Goal: Task Accomplishment & Management: Use online tool/utility

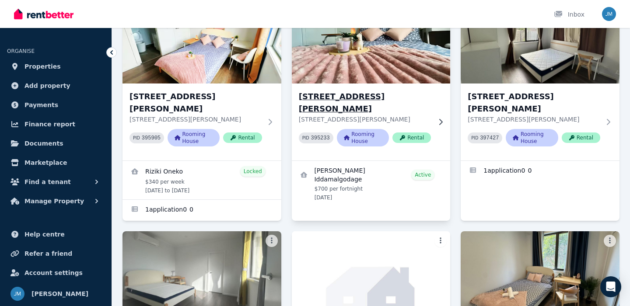
scroll to position [88, 0]
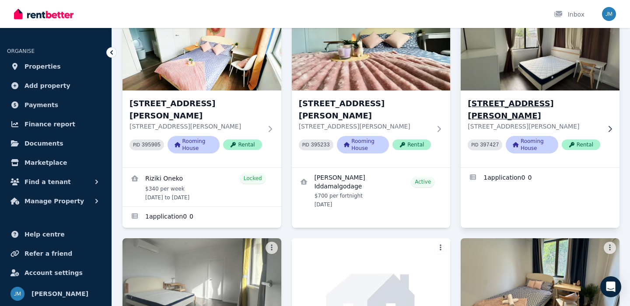
click at [517, 122] on p "[STREET_ADDRESS][PERSON_NAME]" at bounding box center [533, 126] width 132 height 9
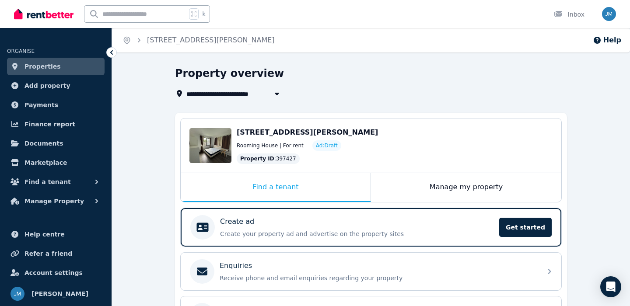
click at [82, 67] on link "Properties" at bounding box center [55, 66] width 97 height 17
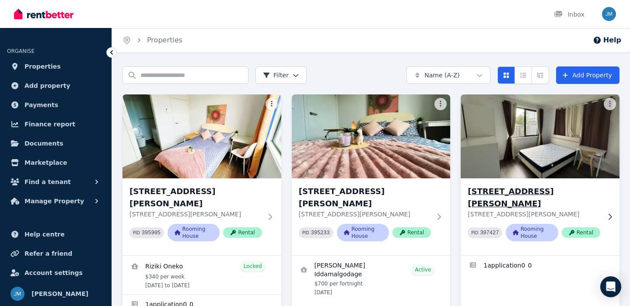
click at [497, 151] on img at bounding box center [539, 136] width 167 height 88
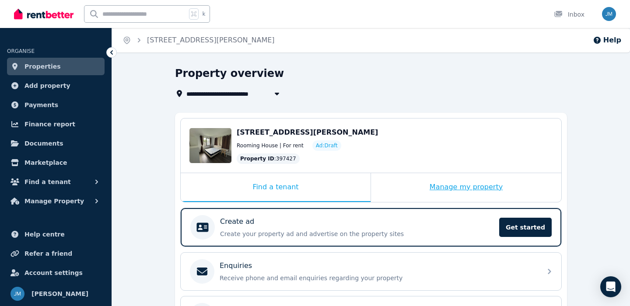
click at [445, 187] on div "Manage my property" at bounding box center [466, 187] width 190 height 29
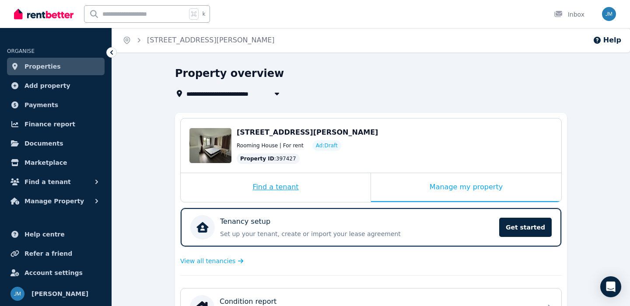
click at [329, 187] on div "Find a tenant" at bounding box center [276, 187] width 190 height 29
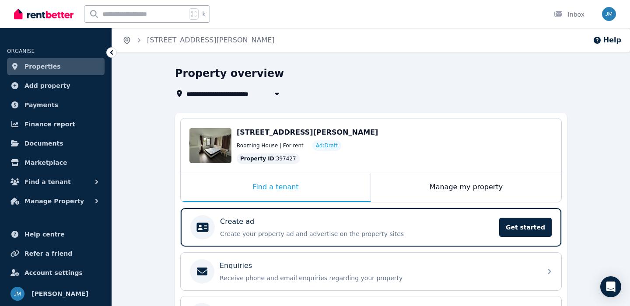
click at [130, 38] on icon "Breadcrumb" at bounding box center [126, 40] width 9 height 9
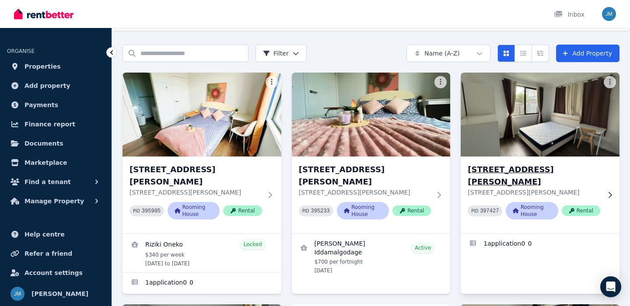
scroll to position [27, 0]
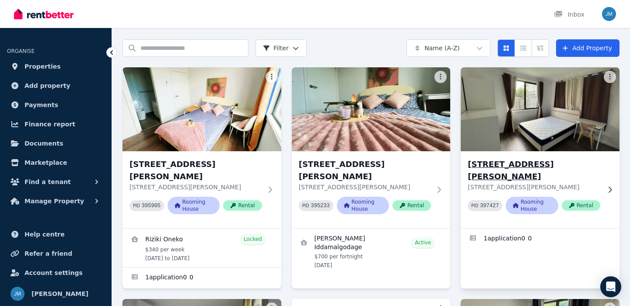
click at [504, 103] on img at bounding box center [539, 109] width 167 height 88
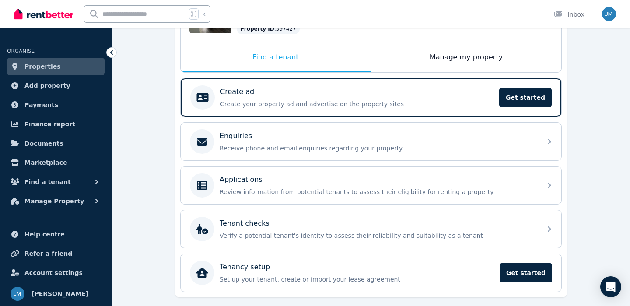
scroll to position [127, 0]
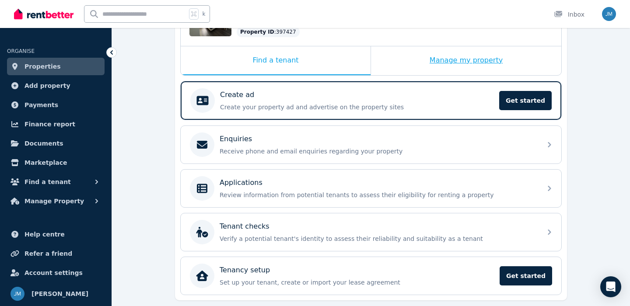
click at [428, 67] on div "Manage my property" at bounding box center [466, 60] width 190 height 29
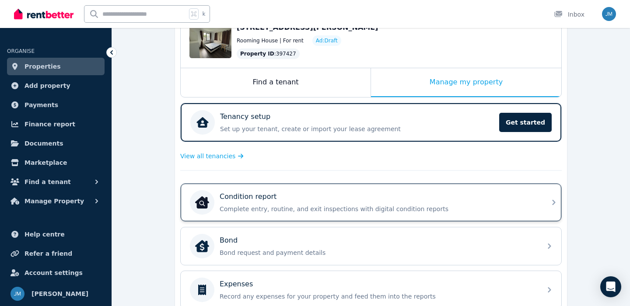
scroll to position [97, 0]
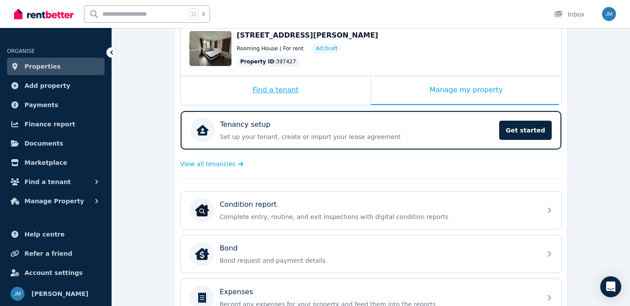
click at [291, 94] on div "Find a tenant" at bounding box center [276, 90] width 190 height 29
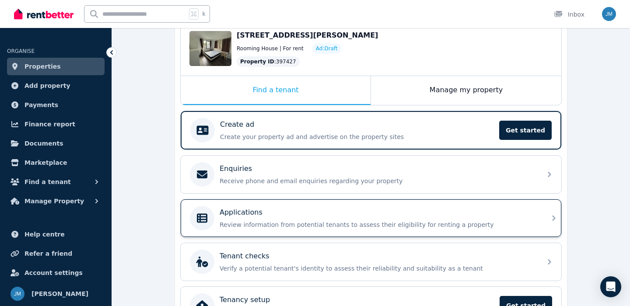
click at [311, 210] on div "Applications" at bounding box center [377, 212] width 317 height 10
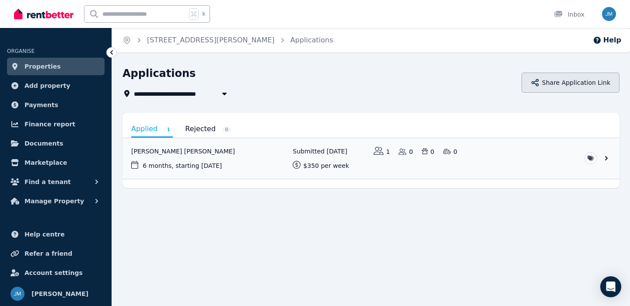
click at [538, 80] on icon "button" at bounding box center [534, 82] width 7 height 7
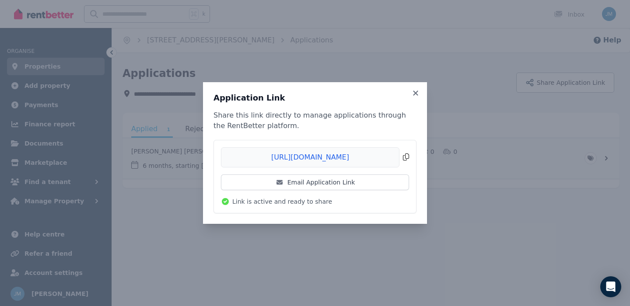
click at [405, 158] on span "Copied!" at bounding box center [315, 157] width 188 height 20
click at [416, 91] on icon at bounding box center [415, 93] width 9 height 8
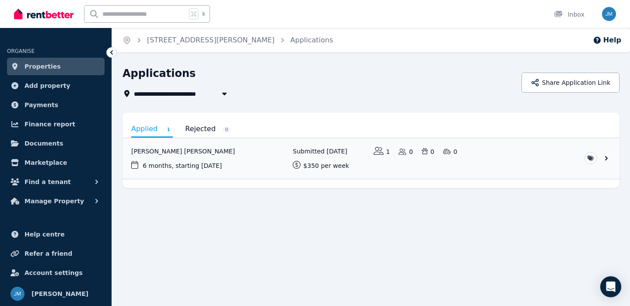
click at [80, 72] on link "Properties" at bounding box center [55, 66] width 97 height 17
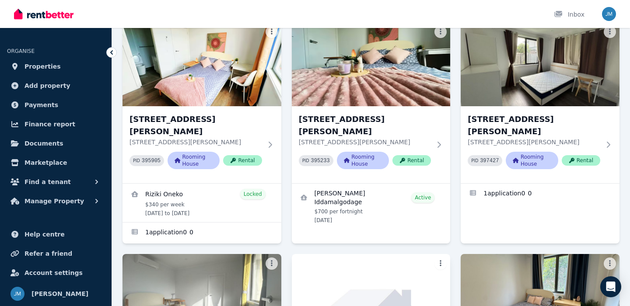
scroll to position [73, 0]
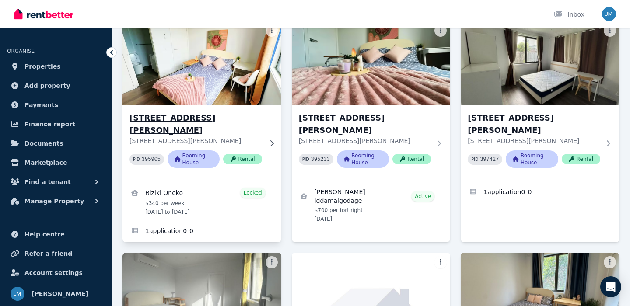
click at [233, 118] on h3 "[STREET_ADDRESS][PERSON_NAME]" at bounding box center [195, 124] width 132 height 24
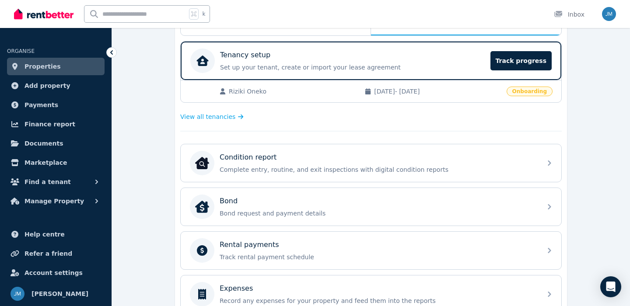
scroll to position [166, 0]
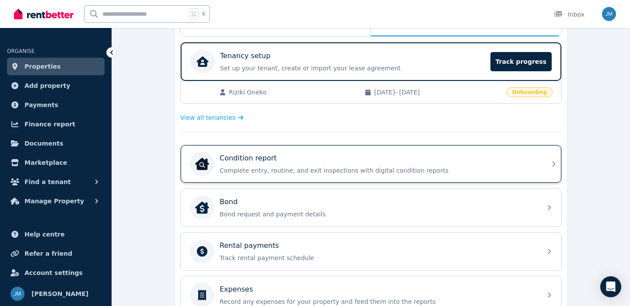
click at [336, 171] on p "Complete entry, routine, and exit inspections with digital condition reports" at bounding box center [377, 170] width 317 height 9
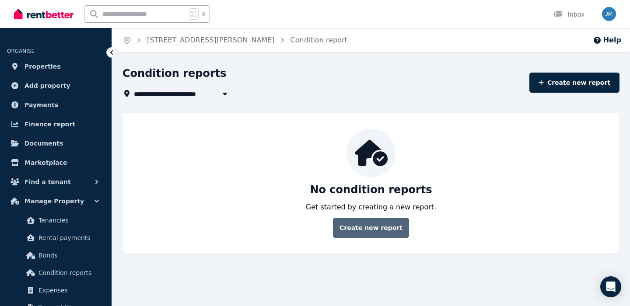
click at [362, 229] on link "Create new report" at bounding box center [371, 228] width 76 height 20
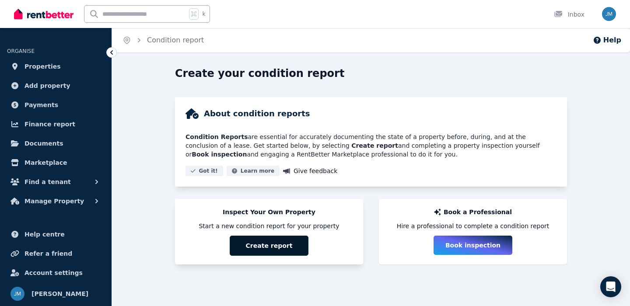
click at [302, 250] on button "Create report" at bounding box center [269, 246] width 79 height 20
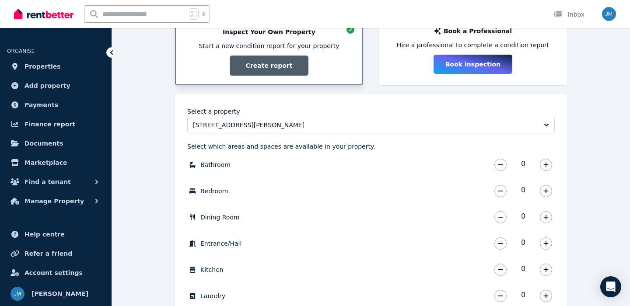
scroll to position [182, 0]
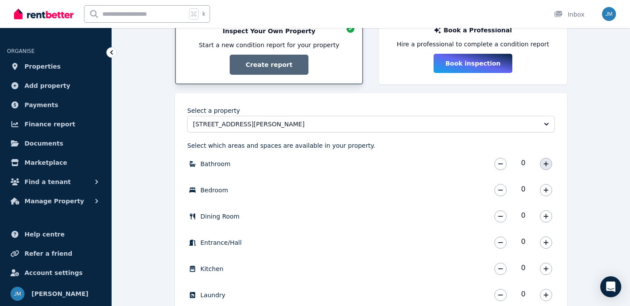
click at [545, 165] on icon "button" at bounding box center [545, 164] width 5 height 6
click at [546, 192] on icon "button" at bounding box center [545, 190] width 5 height 6
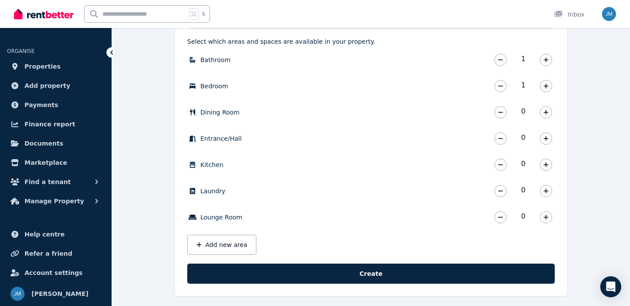
scroll to position [292, 0]
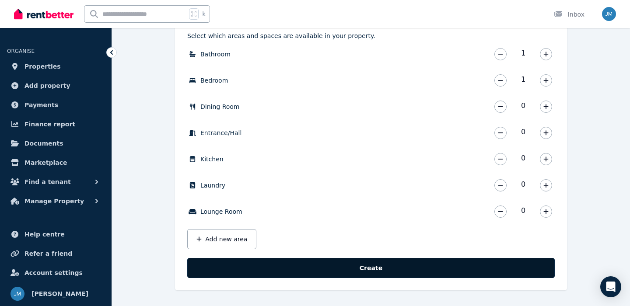
click at [349, 268] on button "Create" at bounding box center [370, 268] width 367 height 20
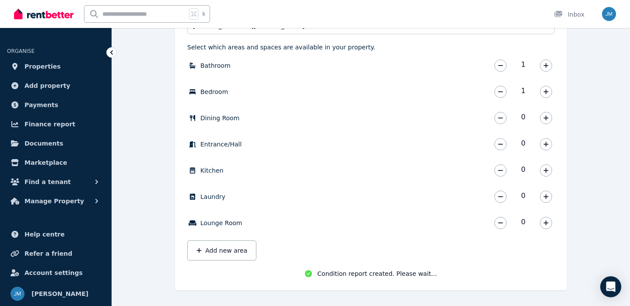
scroll to position [282, 0]
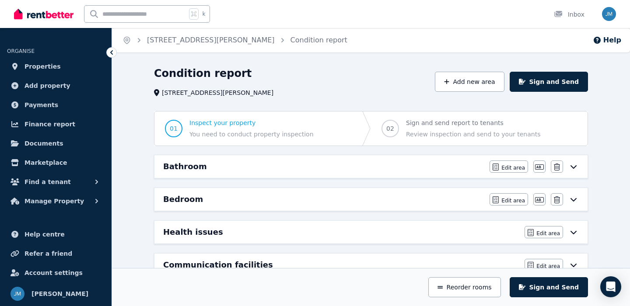
click at [485, 173] on div "Bathroom Edit area Edit area Edit name [GEOGRAPHIC_DATA]" at bounding box center [370, 166] width 433 height 23
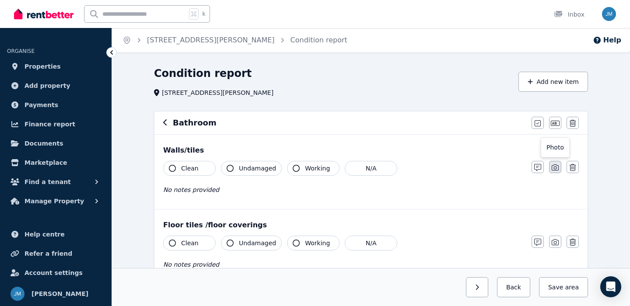
click at [552, 167] on icon "button" at bounding box center [554, 167] width 7 height 7
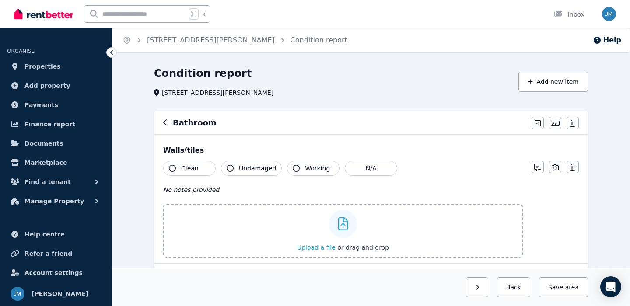
click at [206, 156] on div "Walls/tiles Clean Undamaged Working N/A No notes provided Upload a file or drag…" at bounding box center [370, 199] width 433 height 129
click at [206, 165] on button "Clean" at bounding box center [189, 168] width 52 height 15
click at [246, 170] on span "Undamaged" at bounding box center [257, 168] width 37 height 9
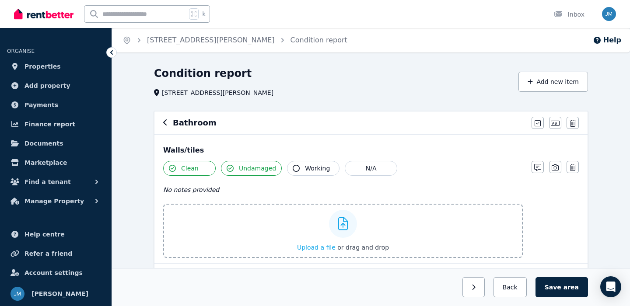
click at [293, 172] on button "Working" at bounding box center [313, 168] width 52 height 15
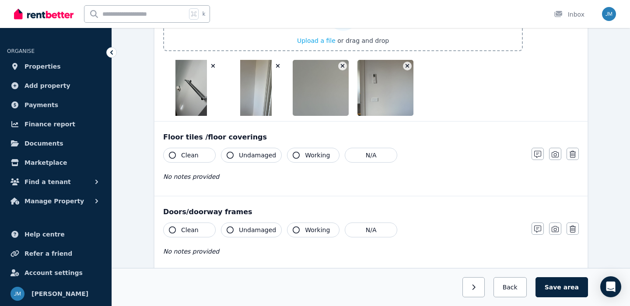
scroll to position [211, 0]
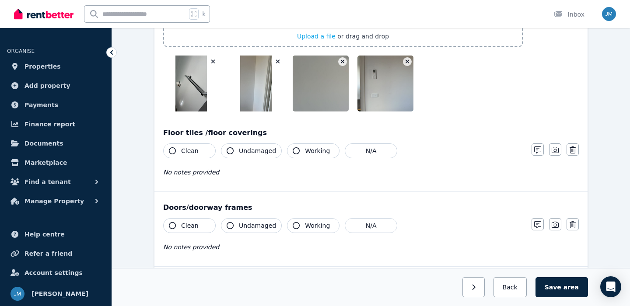
click at [207, 150] on button "Clean" at bounding box center [189, 150] width 52 height 15
click at [252, 156] on button "Undamaged" at bounding box center [251, 150] width 61 height 15
click at [295, 153] on icon "button" at bounding box center [295, 150] width 7 height 7
click at [553, 152] on icon "button" at bounding box center [554, 149] width 7 height 7
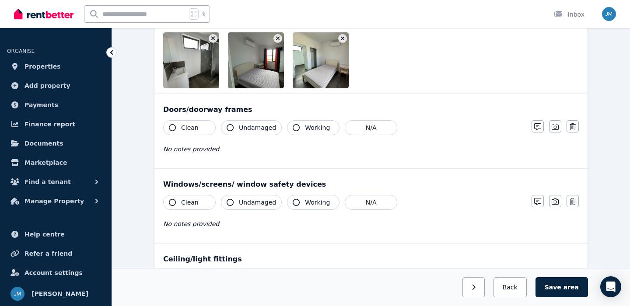
scroll to position [430, 0]
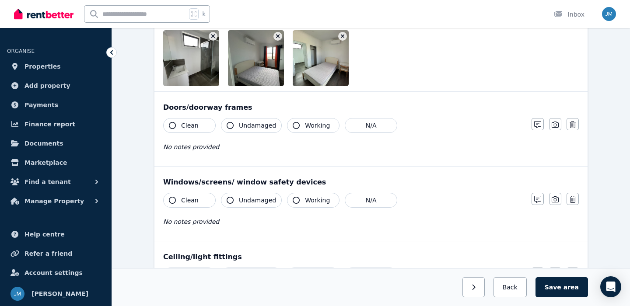
click at [203, 125] on button "Clean" at bounding box center [189, 125] width 52 height 15
click at [238, 125] on button "Undamaged" at bounding box center [251, 125] width 61 height 15
click at [292, 128] on icon "button" at bounding box center [295, 125] width 7 height 7
click at [553, 126] on icon "button" at bounding box center [554, 124] width 7 height 7
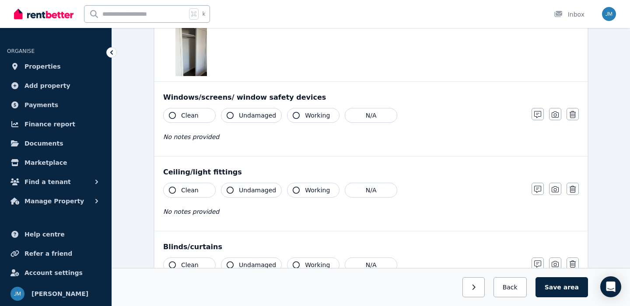
scroll to position [665, 0]
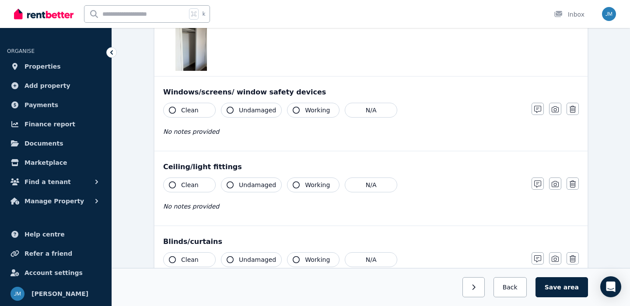
click at [198, 106] on button "Clean" at bounding box center [189, 110] width 52 height 15
click at [243, 106] on span "Undamaged" at bounding box center [257, 110] width 37 height 9
click at [300, 111] on button "Working" at bounding box center [313, 110] width 52 height 15
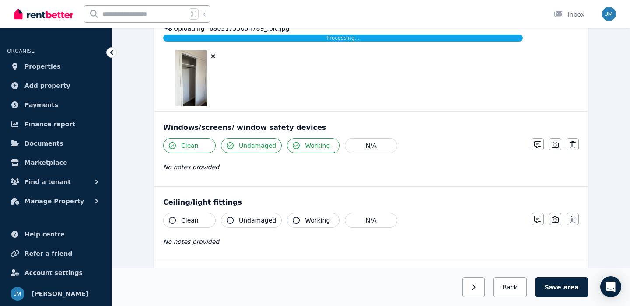
scroll to position [636, 0]
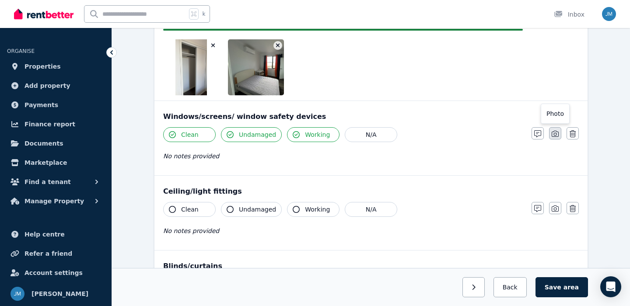
click at [556, 129] on button "button" at bounding box center [555, 133] width 12 height 12
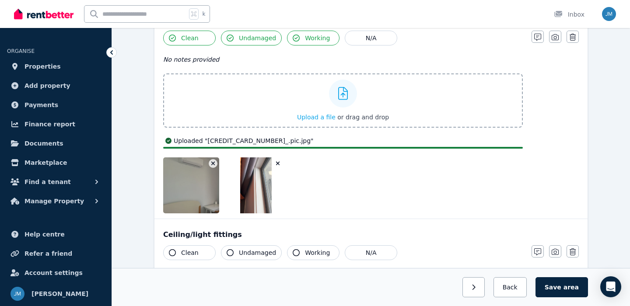
scroll to position [713, 0]
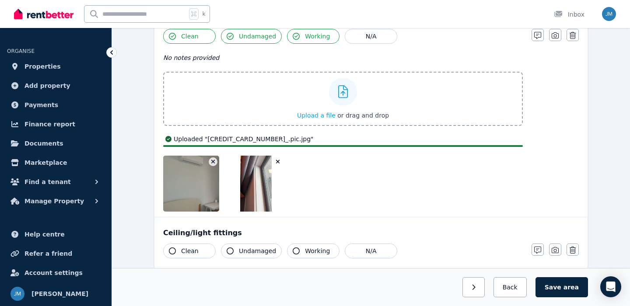
click at [215, 195] on img at bounding box center [213, 184] width 100 height 56
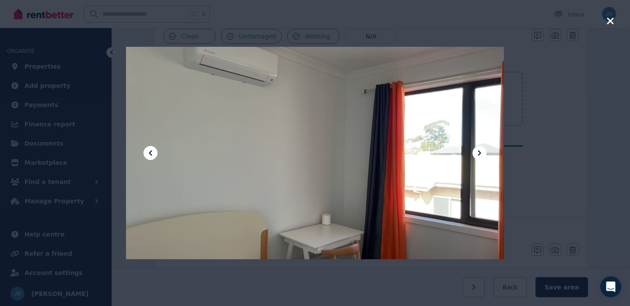
click at [543, 177] on div at bounding box center [315, 153] width 630 height 306
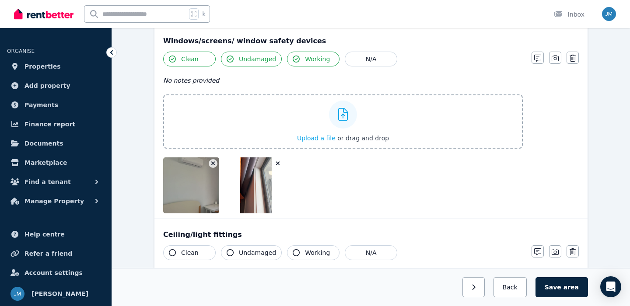
scroll to position [684, 0]
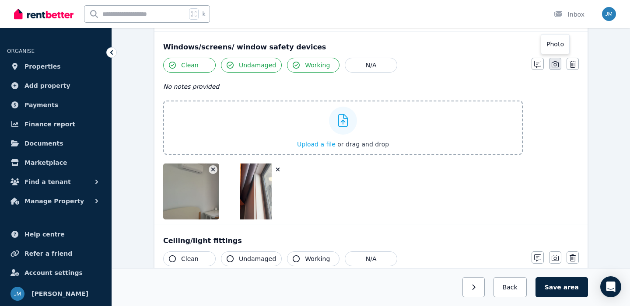
click at [556, 66] on icon "button" at bounding box center [554, 64] width 7 height 7
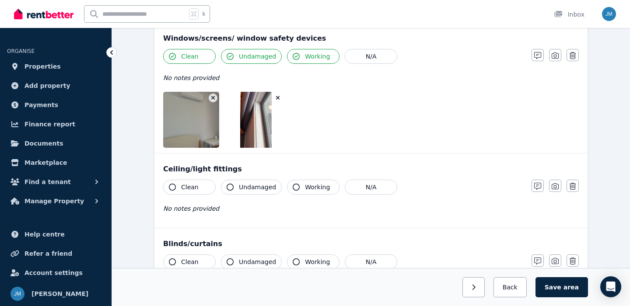
scroll to position [694, 0]
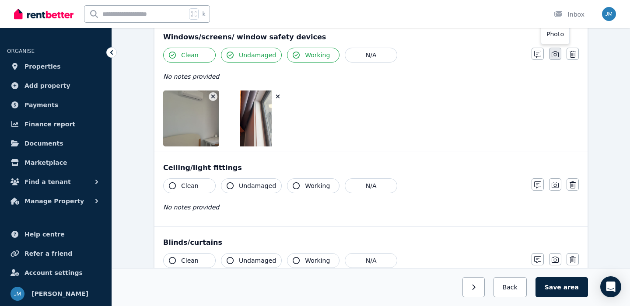
click at [553, 56] on icon "button" at bounding box center [554, 54] width 7 height 7
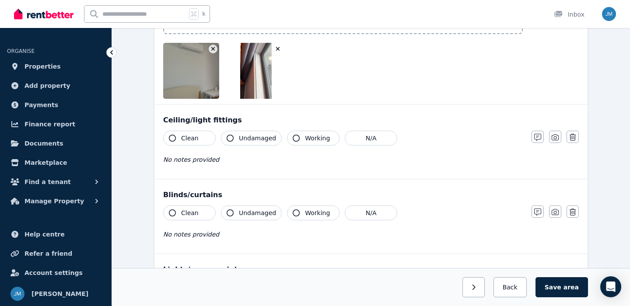
scroll to position [805, 0]
click at [198, 137] on button "Clean" at bounding box center [189, 137] width 52 height 15
click at [235, 136] on button "Undamaged" at bounding box center [251, 137] width 61 height 15
click at [299, 134] on button "Working" at bounding box center [313, 137] width 52 height 15
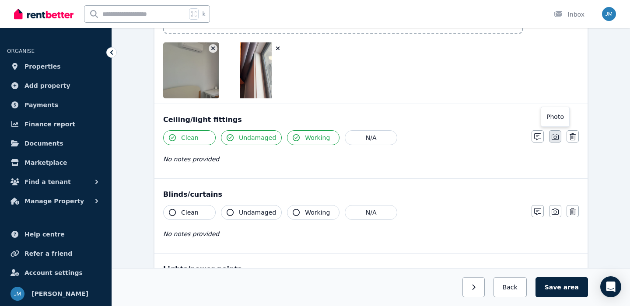
click at [554, 134] on icon "button" at bounding box center [554, 137] width 7 height 6
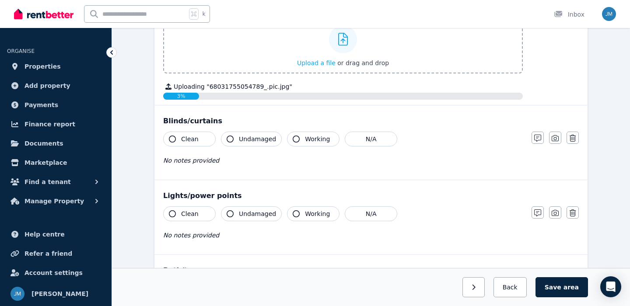
scroll to position [961, 0]
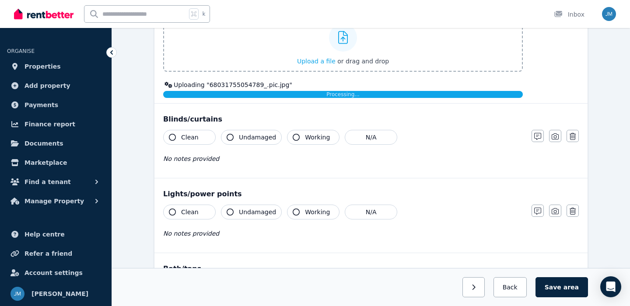
click at [192, 132] on button "Clean" at bounding box center [189, 137] width 52 height 15
click at [245, 133] on span "Undamaged" at bounding box center [257, 137] width 37 height 9
click at [310, 139] on span "Working" at bounding box center [317, 137] width 25 height 9
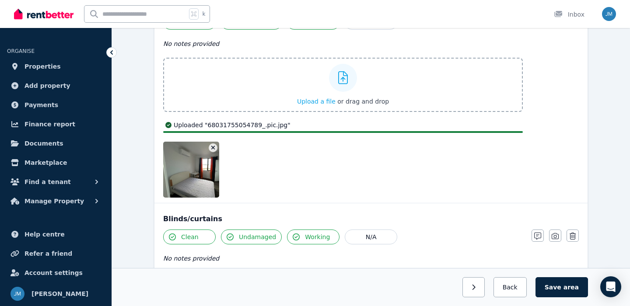
scroll to position [929, 0]
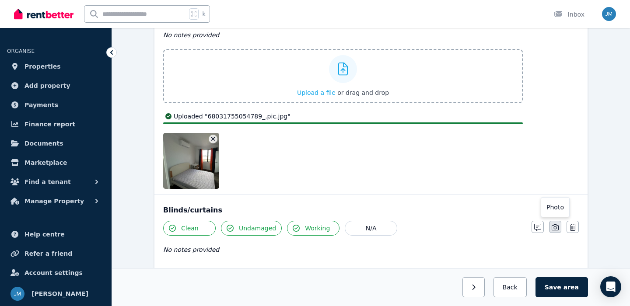
click at [558, 231] on button "button" at bounding box center [555, 227] width 12 height 12
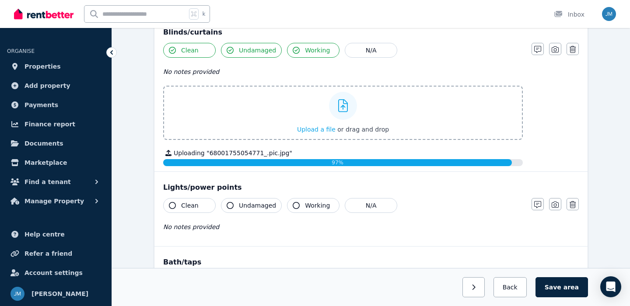
scroll to position [1087, 0]
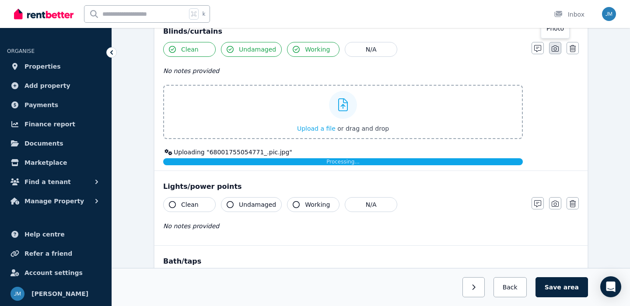
click at [556, 54] on button "button" at bounding box center [555, 48] width 12 height 12
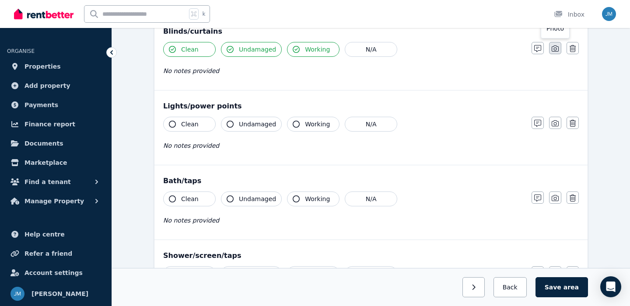
click at [559, 46] on button "button" at bounding box center [555, 48] width 12 height 12
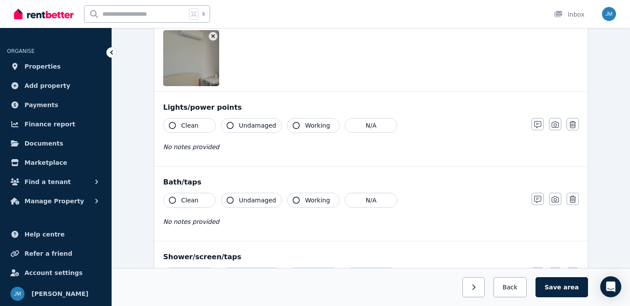
scroll to position [1256, 0]
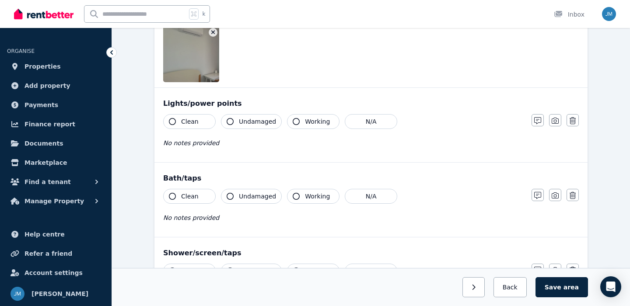
click at [200, 118] on button "Clean" at bounding box center [189, 121] width 52 height 15
click at [257, 121] on span "Undamaged" at bounding box center [257, 121] width 37 height 9
click at [305, 122] on span "Working" at bounding box center [317, 121] width 25 height 9
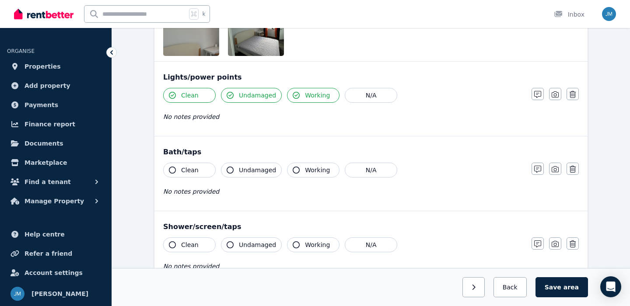
scroll to position [1302, 0]
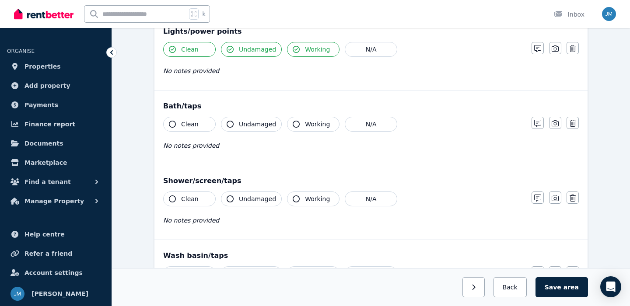
click at [179, 122] on button "Clean" at bounding box center [189, 124] width 52 height 15
click at [247, 122] on span "Undamaged" at bounding box center [257, 124] width 37 height 9
click at [301, 122] on button "Working" at bounding box center [313, 124] width 52 height 15
click at [555, 121] on icon "button" at bounding box center [554, 123] width 7 height 6
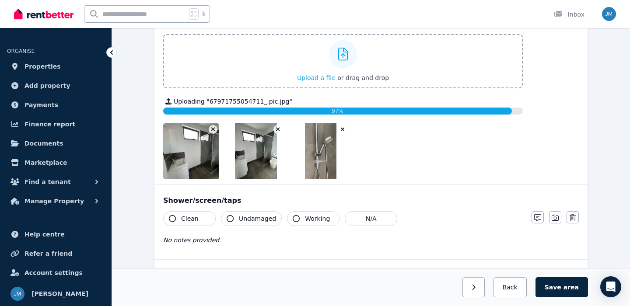
scroll to position [1409, 0]
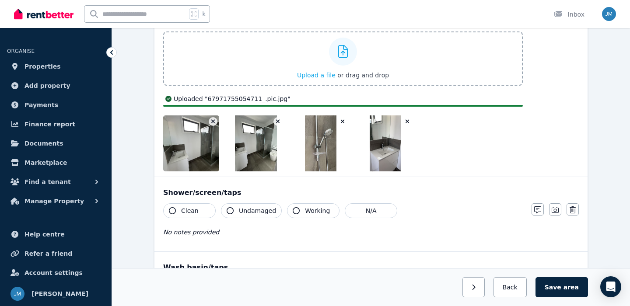
click at [343, 120] on icon "button" at bounding box center [343, 122] width 4 height 4
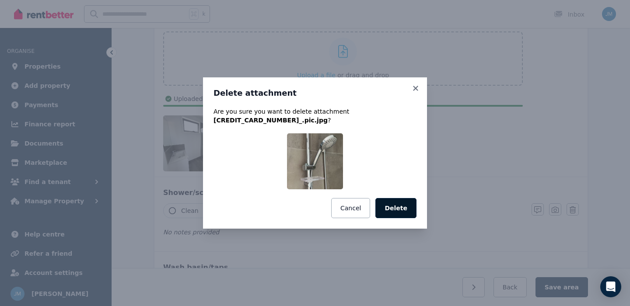
click at [397, 208] on button "Delete" at bounding box center [395, 208] width 41 height 20
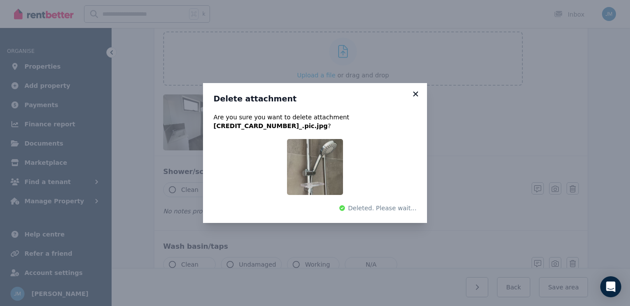
click at [416, 93] on icon at bounding box center [415, 93] width 5 height 5
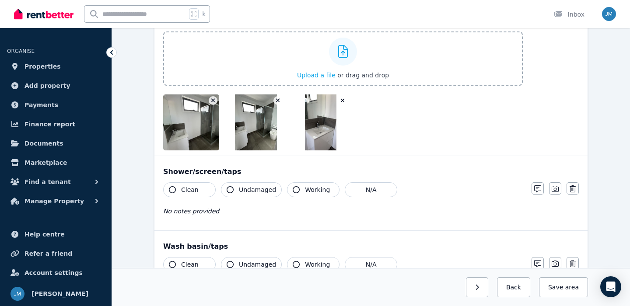
click at [200, 193] on button "Clean" at bounding box center [189, 189] width 52 height 15
click at [244, 189] on span "Undamaged" at bounding box center [257, 189] width 37 height 9
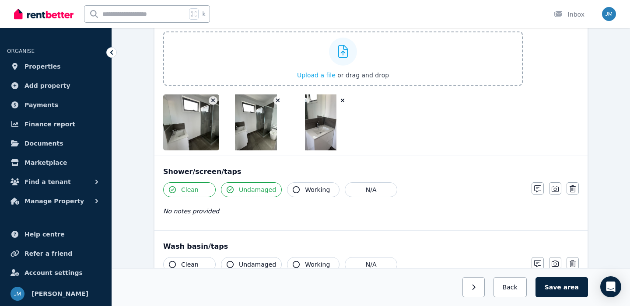
click at [300, 190] on button "Working" at bounding box center [313, 189] width 52 height 15
click at [557, 185] on icon "button" at bounding box center [554, 188] width 7 height 7
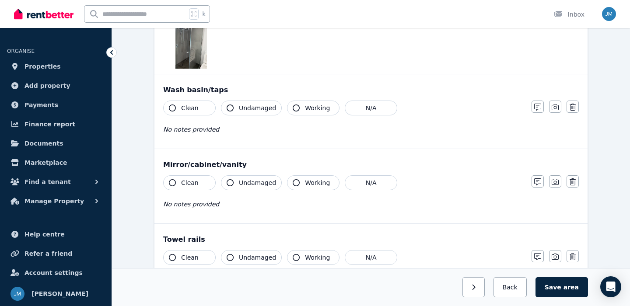
scroll to position [1731, 0]
click at [193, 109] on span "Clean" at bounding box center [189, 108] width 17 height 9
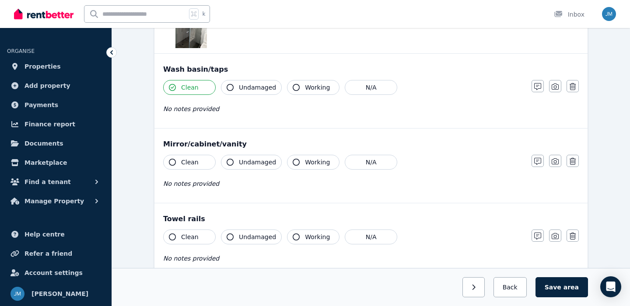
click at [247, 109] on div "No notes provided" at bounding box center [342, 109] width 359 height 10
click at [247, 84] on span "Undamaged" at bounding box center [257, 87] width 37 height 9
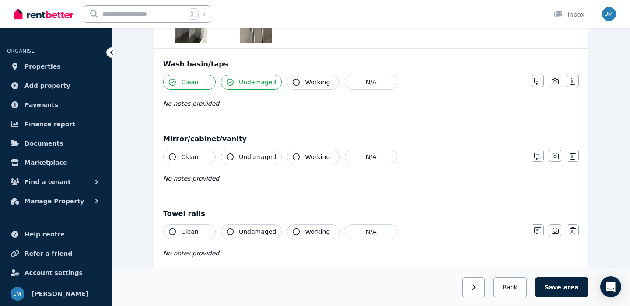
click at [297, 85] on button "Working" at bounding box center [313, 82] width 52 height 15
click at [557, 82] on icon "button" at bounding box center [554, 81] width 7 height 7
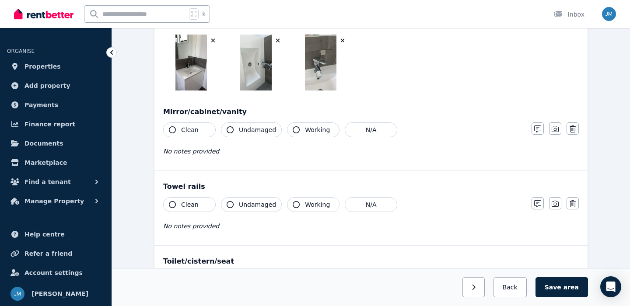
scroll to position [1920, 0]
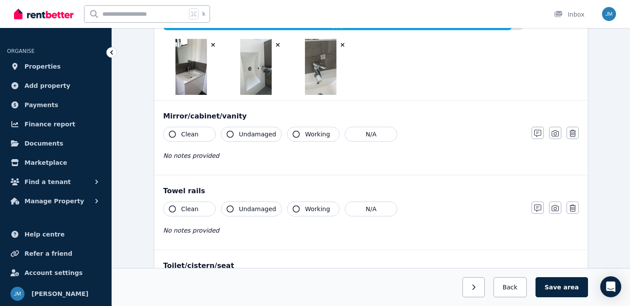
click at [195, 126] on div "Mirror/cabinet/vanity Clean Undamaged Working N/A No notes provided Notes Photo…" at bounding box center [370, 138] width 433 height 74
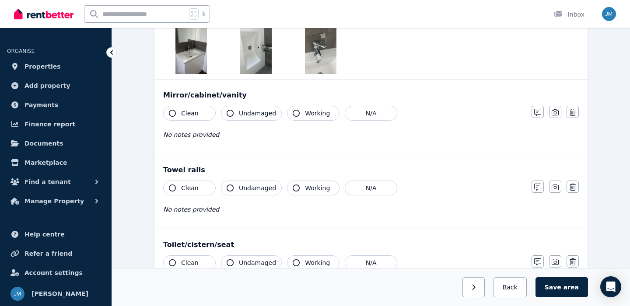
click at [202, 132] on span "No notes provided" at bounding box center [191, 134] width 56 height 7
click at [203, 113] on button "Clean" at bounding box center [189, 113] width 52 height 15
click at [254, 112] on span "Undamaged" at bounding box center [257, 113] width 37 height 9
click at [294, 114] on icon "button" at bounding box center [295, 113] width 7 height 7
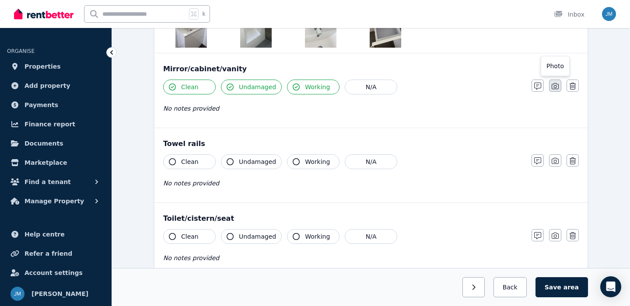
click at [553, 91] on button "button" at bounding box center [555, 86] width 12 height 12
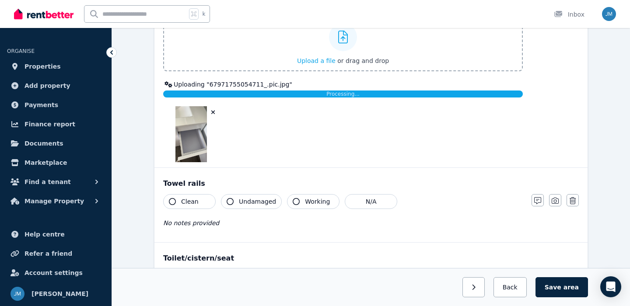
scroll to position [2038, 0]
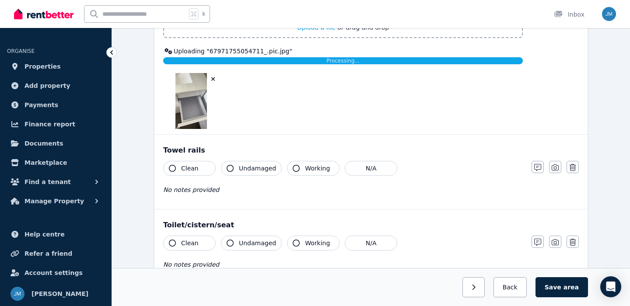
click at [204, 167] on button "Clean" at bounding box center [189, 168] width 52 height 15
click at [244, 167] on span "Undamaged" at bounding box center [257, 168] width 37 height 9
click at [306, 169] on span "Working" at bounding box center [317, 168] width 25 height 9
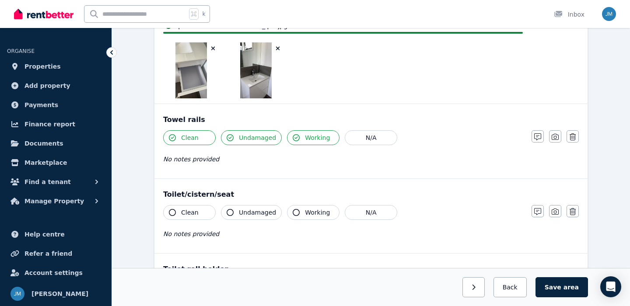
scroll to position [2071, 0]
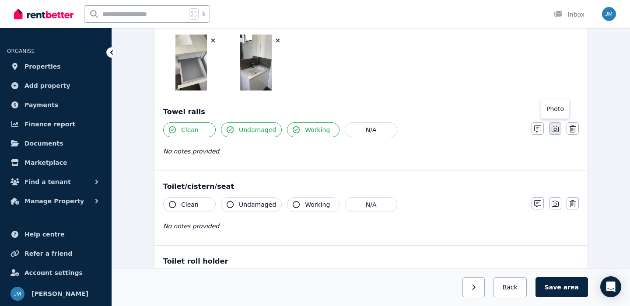
click at [553, 129] on icon "button" at bounding box center [554, 128] width 7 height 7
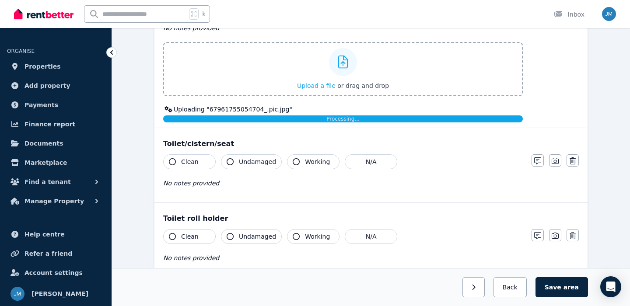
scroll to position [2182, 0]
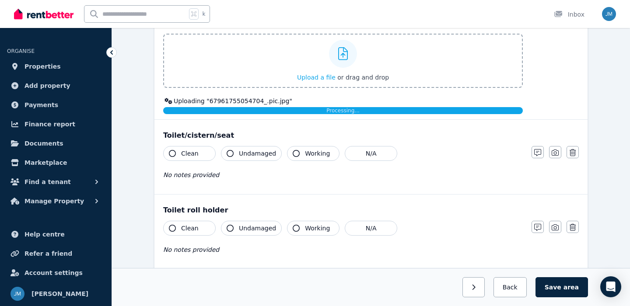
click at [204, 158] on button "Clean" at bounding box center [189, 153] width 52 height 15
click at [245, 156] on span "Undamaged" at bounding box center [257, 153] width 37 height 9
click at [292, 154] on icon "button" at bounding box center [295, 153] width 7 height 7
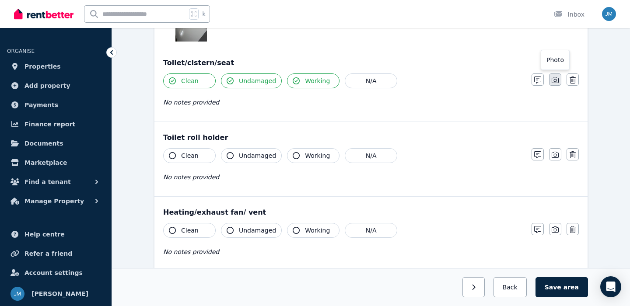
click at [559, 81] on button "button" at bounding box center [555, 79] width 12 height 12
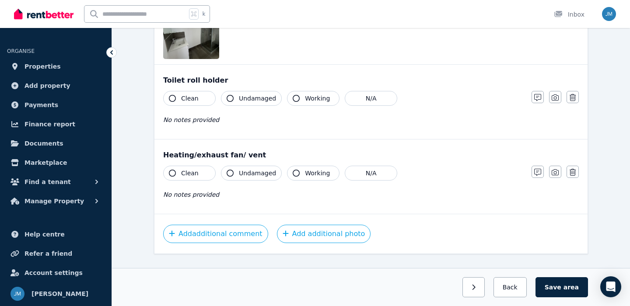
scroll to position [2474, 0]
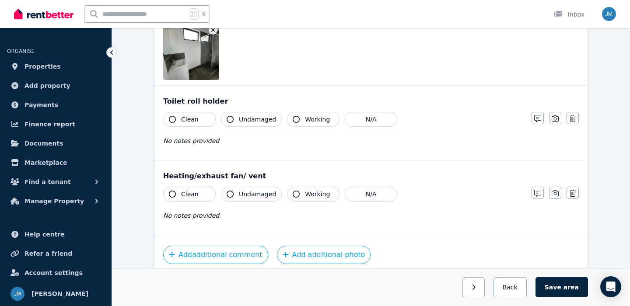
click at [209, 124] on button "Clean" at bounding box center [189, 119] width 52 height 15
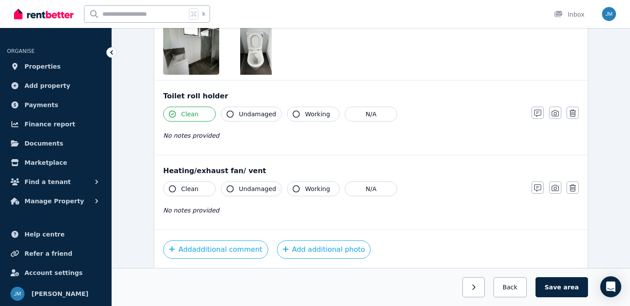
scroll to position [2469, 0]
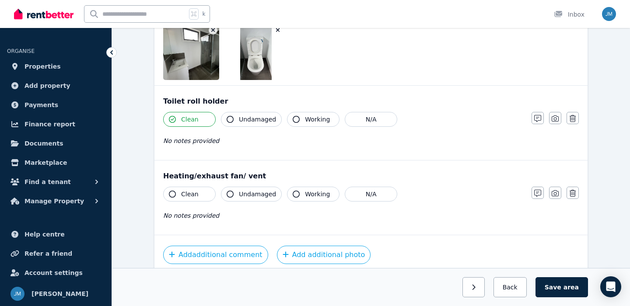
click at [245, 124] on button "Undamaged" at bounding box center [251, 119] width 61 height 15
click at [299, 117] on button "Working" at bounding box center [313, 119] width 52 height 15
click at [552, 118] on icon "button" at bounding box center [554, 118] width 7 height 7
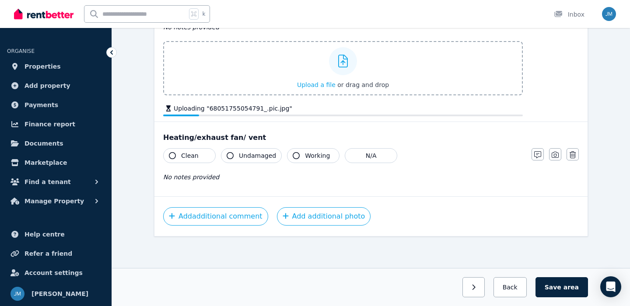
scroll to position [2567, 0]
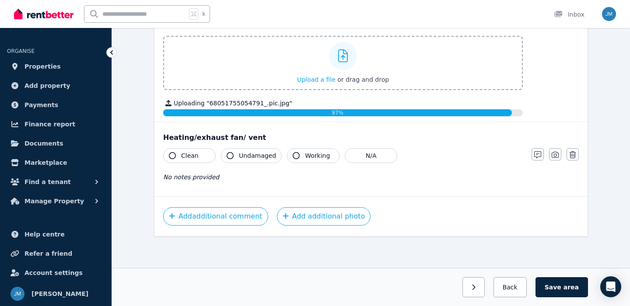
click at [195, 160] on button "Clean" at bounding box center [189, 155] width 52 height 15
click at [241, 157] on span "Undamaged" at bounding box center [257, 155] width 37 height 9
click at [299, 153] on button "Working" at bounding box center [313, 155] width 52 height 15
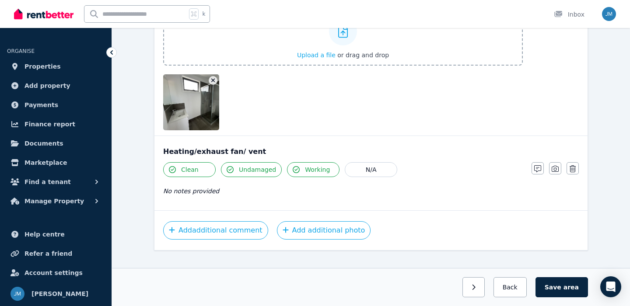
scroll to position [2605, 0]
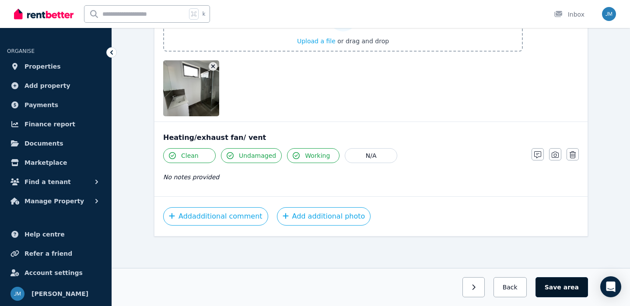
click at [570, 287] on span "area" at bounding box center [570, 287] width 15 height 9
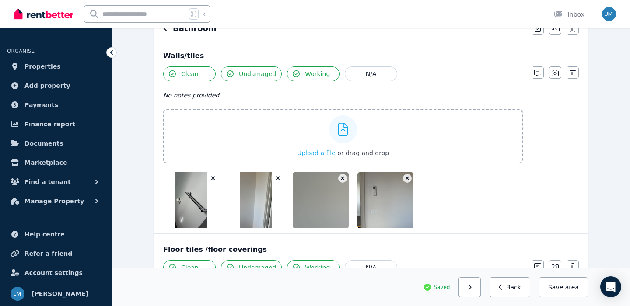
scroll to position [0, 0]
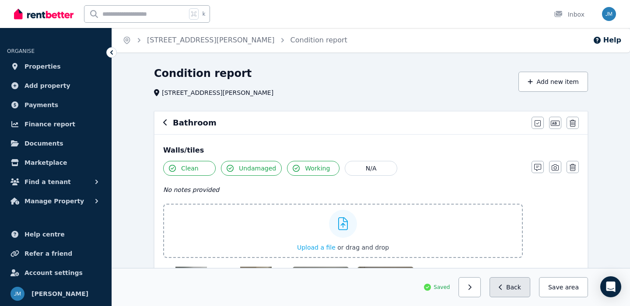
click at [530, 287] on button "Back" at bounding box center [509, 287] width 41 height 20
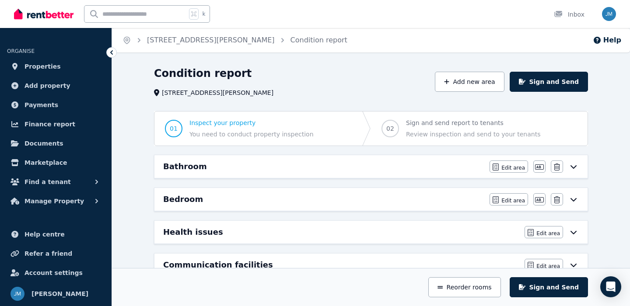
click at [574, 167] on icon at bounding box center [573, 166] width 10 height 7
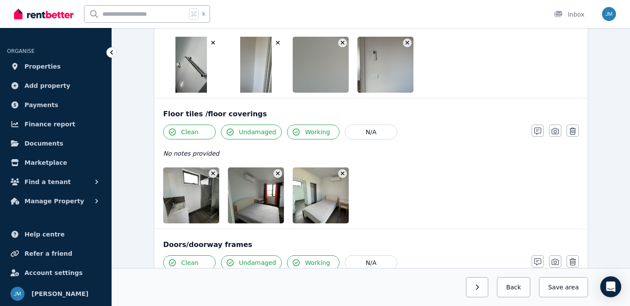
scroll to position [166, 0]
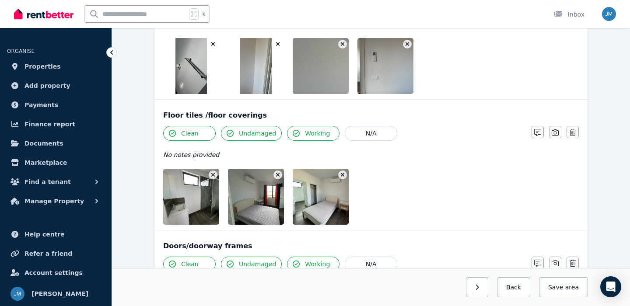
click at [278, 174] on icon "button" at bounding box center [277, 175] width 5 height 6
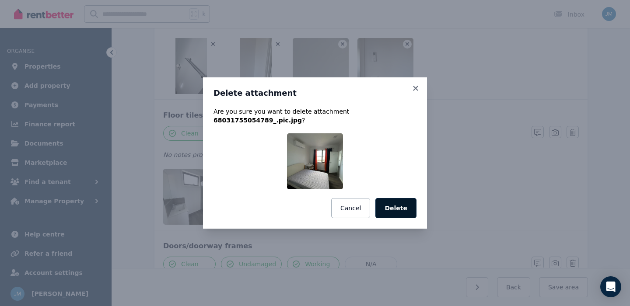
click at [395, 203] on button "Delete" at bounding box center [395, 208] width 41 height 20
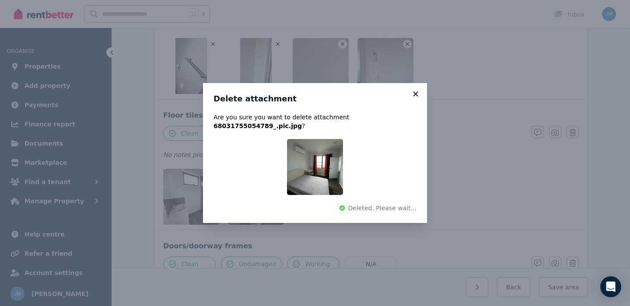
click at [414, 93] on div "Delete attachment Are you sure you want to delete attachment 68031755054789_.pi…" at bounding box center [315, 153] width 630 height 306
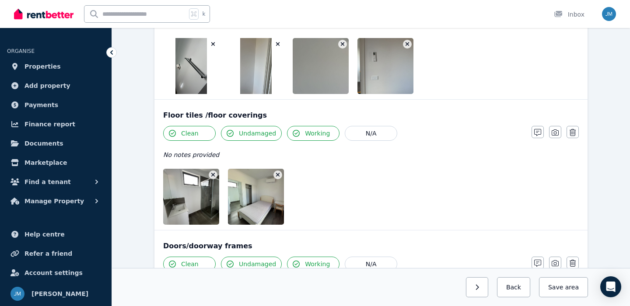
click at [279, 175] on icon "button" at bounding box center [277, 175] width 5 height 6
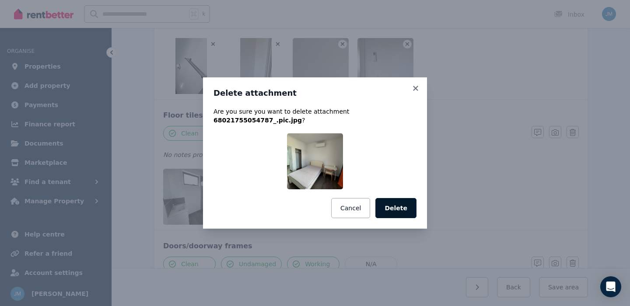
click at [391, 204] on button "Delete" at bounding box center [395, 208] width 41 height 20
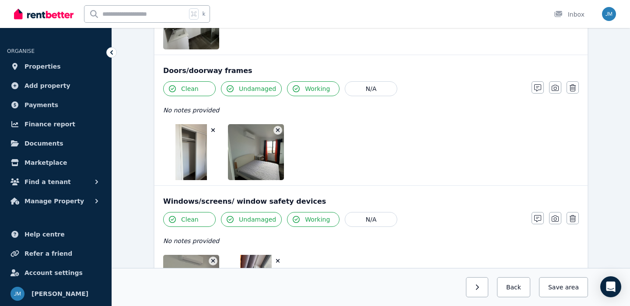
scroll to position [341, 0]
click at [278, 131] on icon "button" at bounding box center [278, 131] width 4 height 4
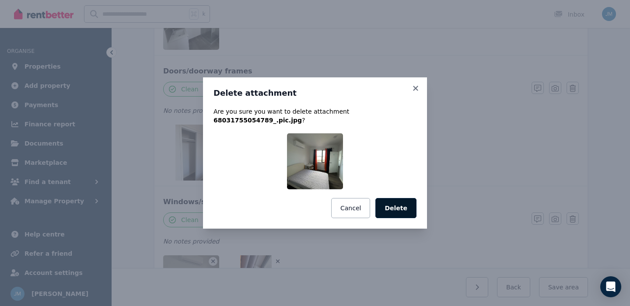
click at [389, 203] on button "Delete" at bounding box center [395, 208] width 41 height 20
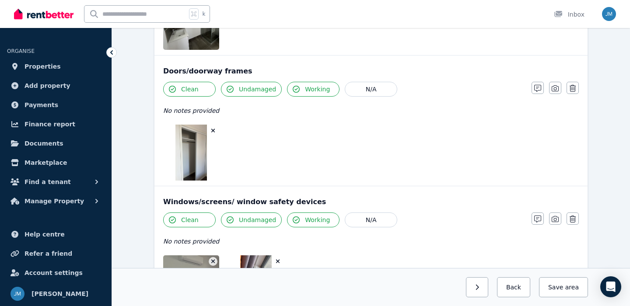
click at [213, 131] on icon "button" at bounding box center [213, 131] width 4 height 4
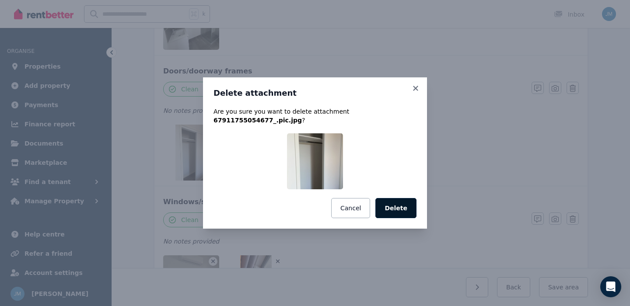
click at [391, 211] on button "Delete" at bounding box center [395, 208] width 41 height 20
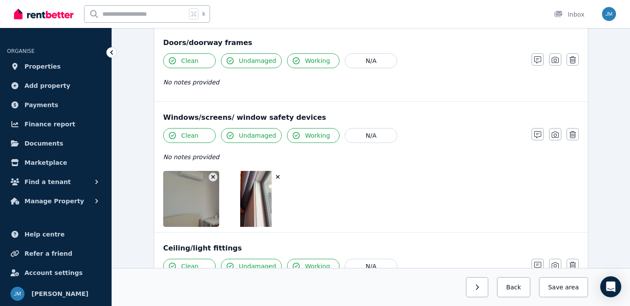
scroll to position [383, 0]
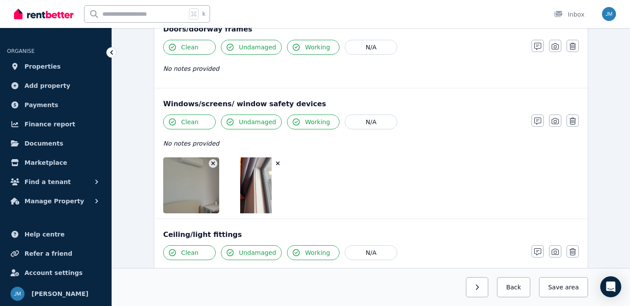
click at [215, 161] on icon "button" at bounding box center [213, 163] width 5 height 6
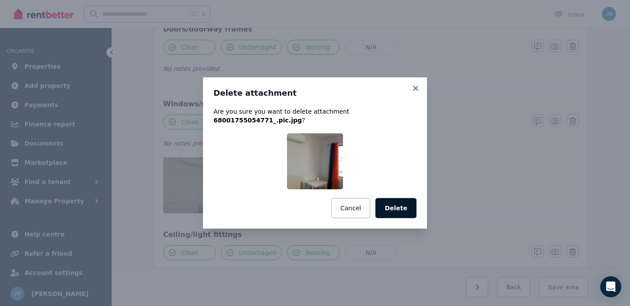
click at [397, 212] on button "Delete" at bounding box center [395, 208] width 41 height 20
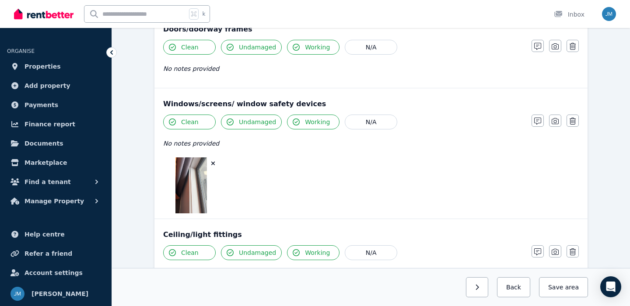
click at [214, 162] on icon "button" at bounding box center [213, 164] width 4 height 4
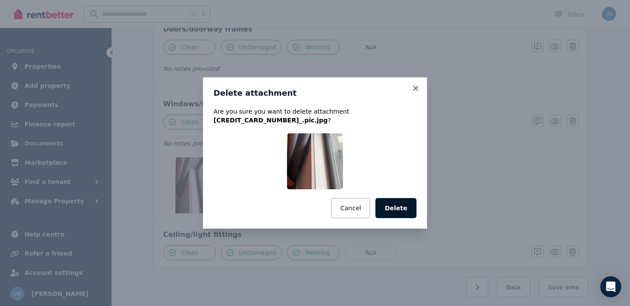
click at [401, 212] on button "Delete" at bounding box center [395, 208] width 41 height 20
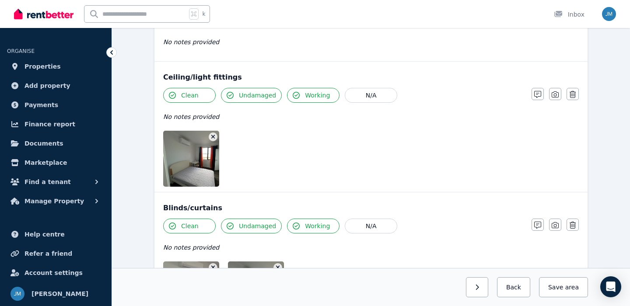
scroll to position [500, 0]
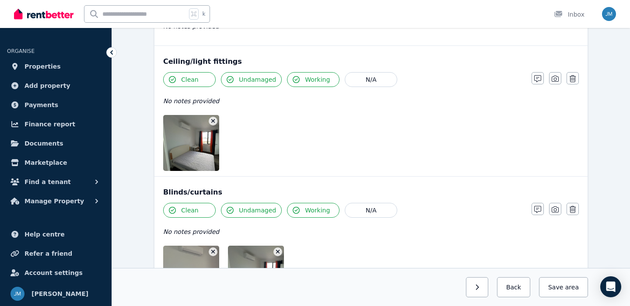
click at [213, 121] on icon "button" at bounding box center [213, 121] width 4 height 4
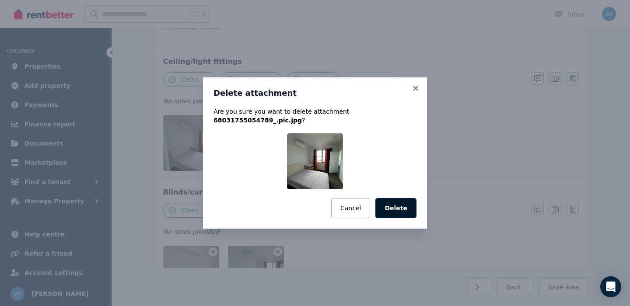
click at [395, 211] on button "Delete" at bounding box center [395, 208] width 41 height 20
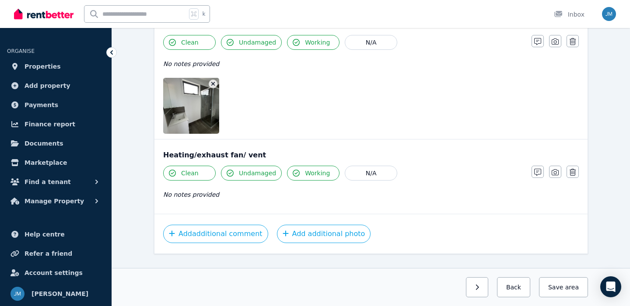
scroll to position [1619, 0]
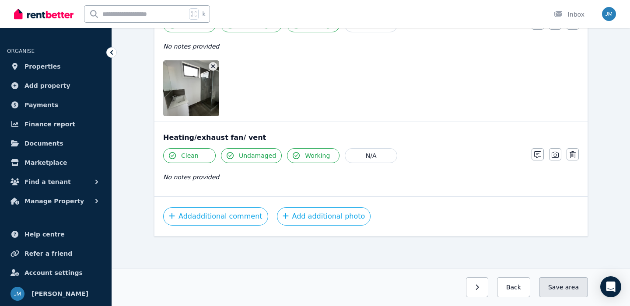
click at [551, 287] on button "Save area" at bounding box center [563, 287] width 49 height 20
click at [501, 291] on button "Back" at bounding box center [509, 287] width 41 height 20
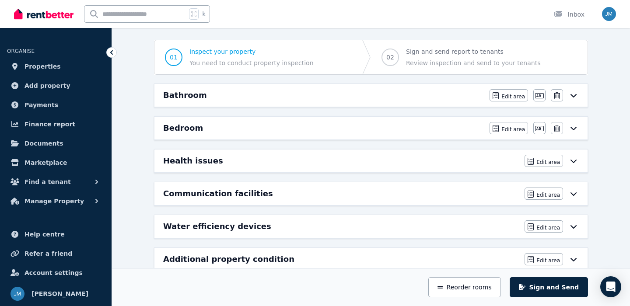
scroll to position [69, 0]
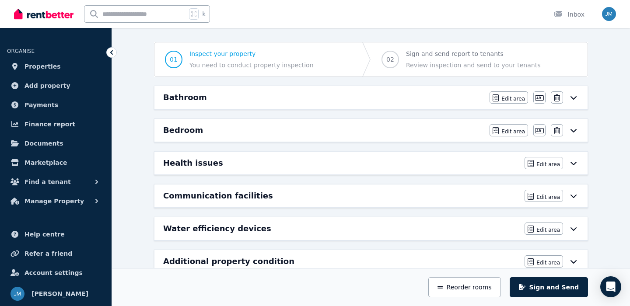
click at [571, 131] on icon at bounding box center [573, 130] width 10 height 7
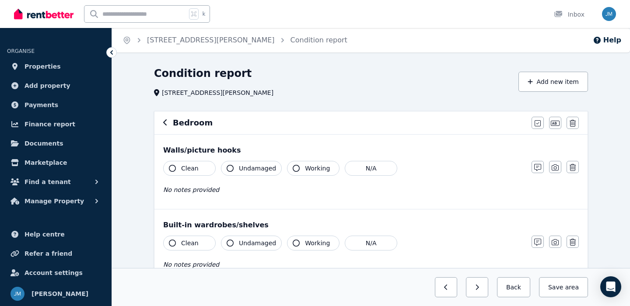
click at [195, 168] on span "Clean" at bounding box center [189, 168] width 17 height 9
click at [248, 167] on span "Undamaged" at bounding box center [257, 168] width 37 height 9
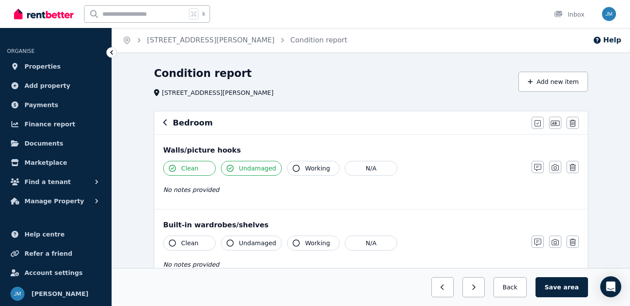
click at [309, 167] on span "Working" at bounding box center [317, 168] width 25 height 9
click at [557, 166] on icon "button" at bounding box center [554, 167] width 7 height 7
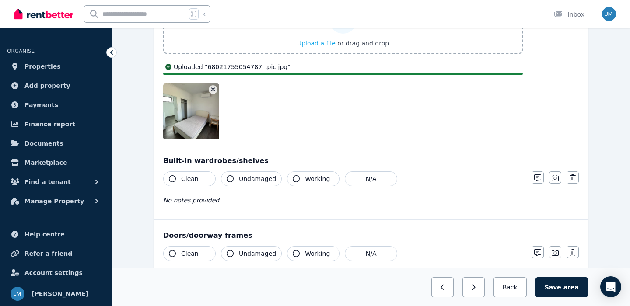
scroll to position [205, 0]
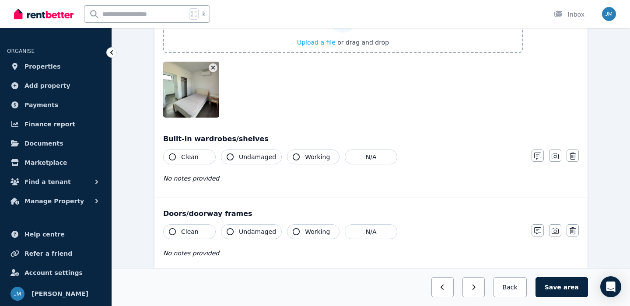
click at [209, 161] on button "Clean" at bounding box center [189, 157] width 52 height 15
click at [249, 161] on span "Undamaged" at bounding box center [257, 157] width 37 height 9
click at [305, 157] on span "Working" at bounding box center [317, 157] width 25 height 9
click at [558, 153] on icon "button" at bounding box center [554, 156] width 7 height 7
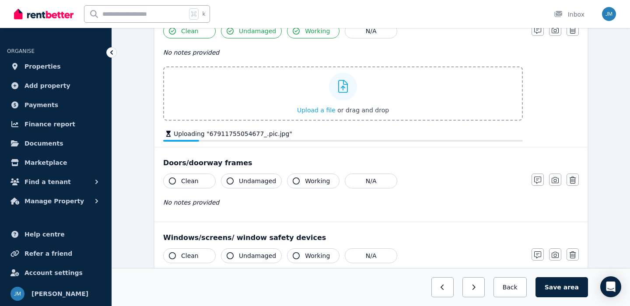
scroll to position [331, 0]
click at [199, 185] on button "Clean" at bounding box center [189, 180] width 52 height 15
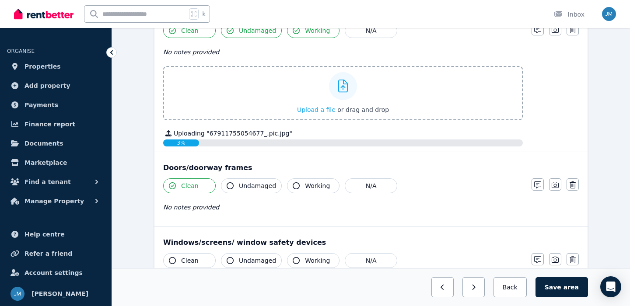
click at [250, 186] on span "Undamaged" at bounding box center [257, 185] width 37 height 9
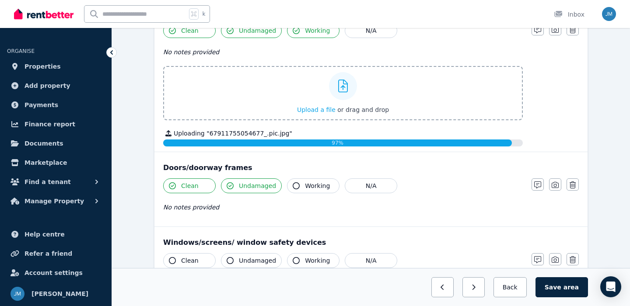
click at [295, 186] on icon "button" at bounding box center [295, 185] width 7 height 7
click at [553, 179] on div "Walls/picture hooks Clean Undamaged Working N/A No notes provided Upload a file…" at bounding box center [370, 239] width 433 height 872
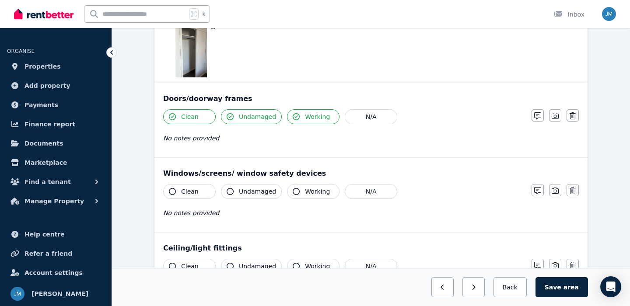
scroll to position [461, 0]
click at [557, 114] on icon "button" at bounding box center [554, 114] width 7 height 7
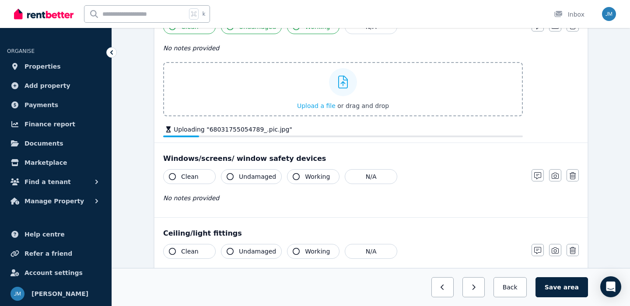
scroll to position [537, 0]
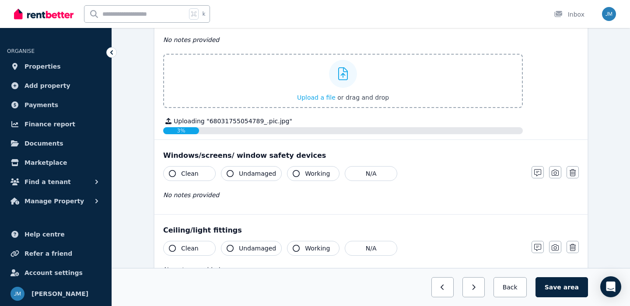
click at [208, 171] on button "Clean" at bounding box center [189, 173] width 52 height 15
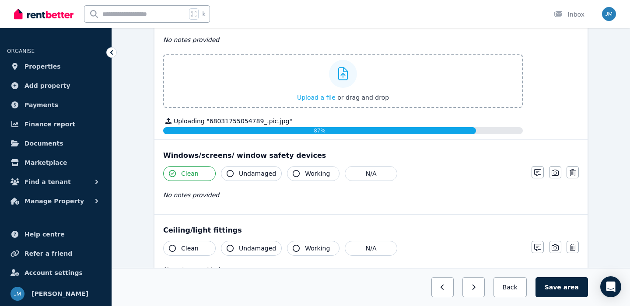
click at [242, 171] on span "Undamaged" at bounding box center [257, 173] width 37 height 9
click at [299, 172] on button "Working" at bounding box center [313, 173] width 52 height 15
click at [554, 173] on icon "button" at bounding box center [554, 172] width 7 height 7
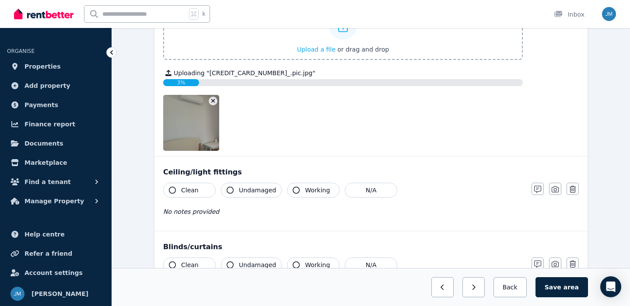
scroll to position [779, 0]
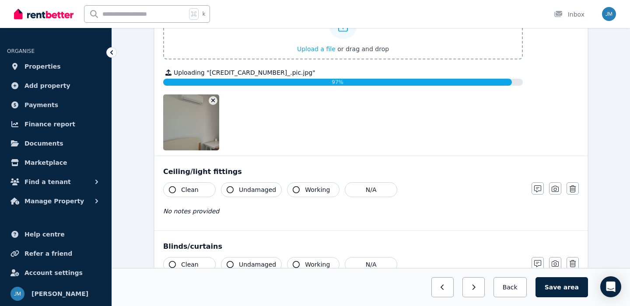
click at [186, 191] on span "Clean" at bounding box center [189, 189] width 17 height 9
click at [248, 191] on span "Undamaged" at bounding box center [257, 189] width 37 height 9
click at [310, 188] on span "Working" at bounding box center [317, 189] width 25 height 9
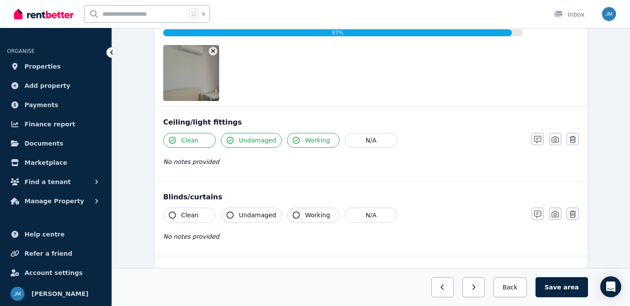
scroll to position [849, 0]
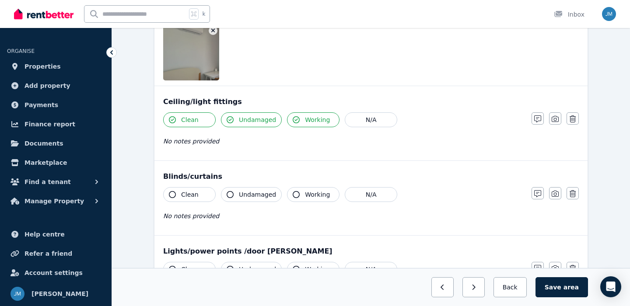
click at [206, 193] on button "Clean" at bounding box center [189, 194] width 52 height 15
click at [259, 191] on span "Undamaged" at bounding box center [257, 194] width 37 height 9
click at [305, 193] on span "Working" at bounding box center [317, 194] width 25 height 9
click at [553, 196] on icon "button" at bounding box center [554, 194] width 7 height 6
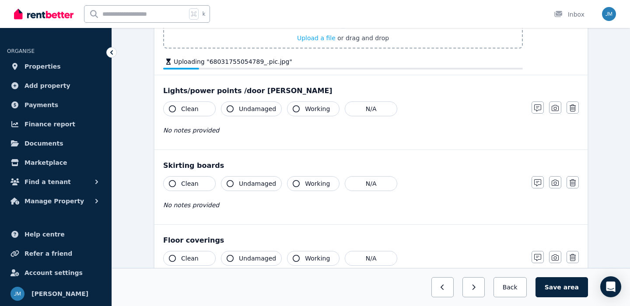
scroll to position [1064, 0]
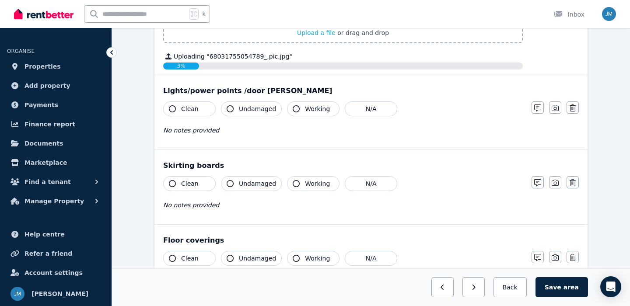
click at [201, 108] on button "Clean" at bounding box center [189, 108] width 52 height 15
click at [240, 108] on span "Undamaged" at bounding box center [257, 108] width 37 height 9
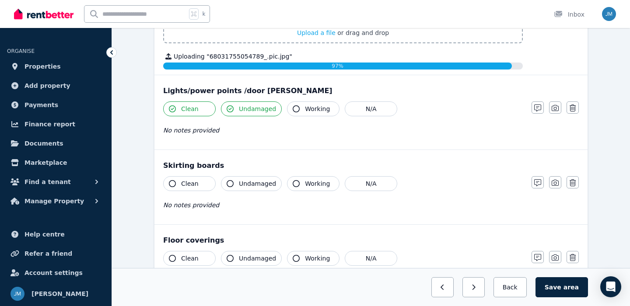
click at [310, 109] on span "Working" at bounding box center [317, 108] width 25 height 9
click at [197, 188] on button "Clean" at bounding box center [189, 183] width 52 height 15
click at [262, 188] on button "Undamaged" at bounding box center [251, 183] width 61 height 15
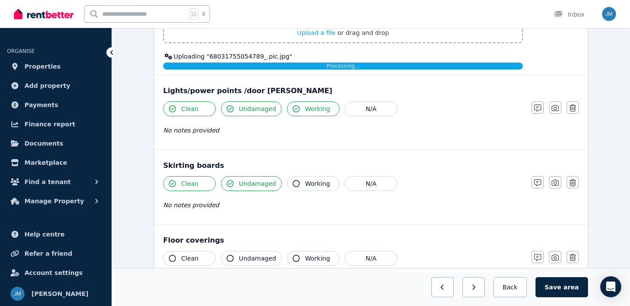
click at [298, 183] on button "Working" at bounding box center [313, 183] width 52 height 15
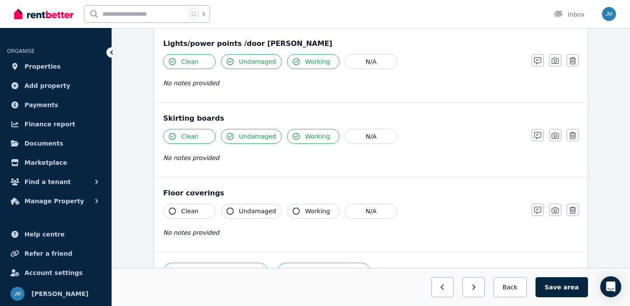
scroll to position [1126, 0]
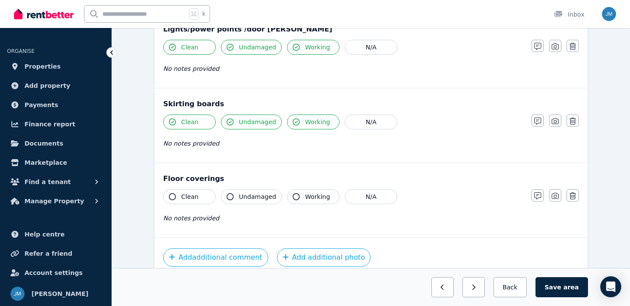
click at [197, 199] on button "Clean" at bounding box center [189, 196] width 52 height 15
click at [246, 201] on span "Undamaged" at bounding box center [257, 196] width 37 height 9
click at [303, 202] on button "Working" at bounding box center [313, 196] width 52 height 15
click at [319, 198] on span "Working" at bounding box center [317, 196] width 25 height 9
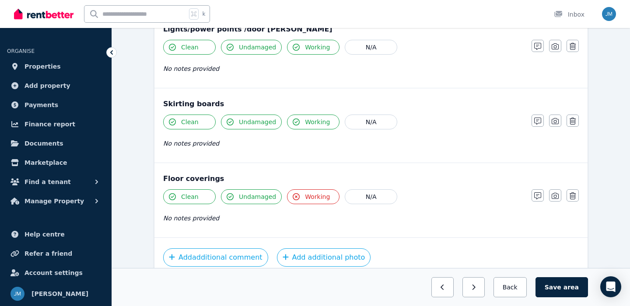
click at [258, 195] on span "Undamaged" at bounding box center [257, 196] width 37 height 9
click at [195, 192] on span "Clean" at bounding box center [189, 196] width 17 height 9
click at [364, 201] on button "N/A" at bounding box center [370, 196] width 52 height 15
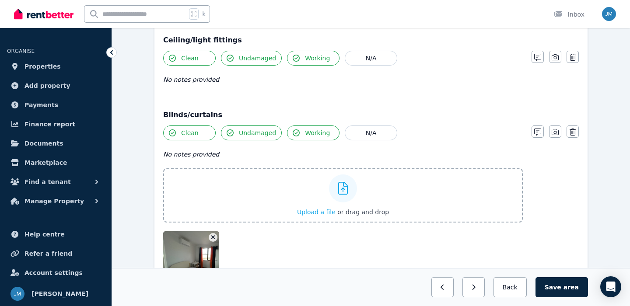
scroll to position [1205, 0]
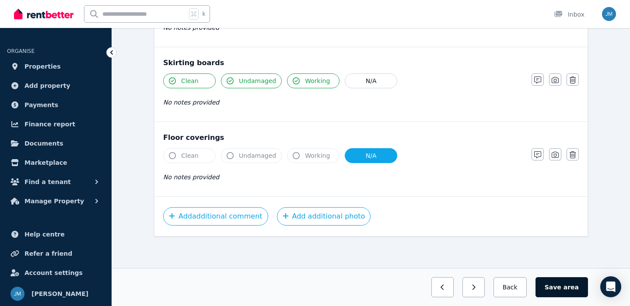
click at [571, 287] on span "area" at bounding box center [570, 287] width 15 height 9
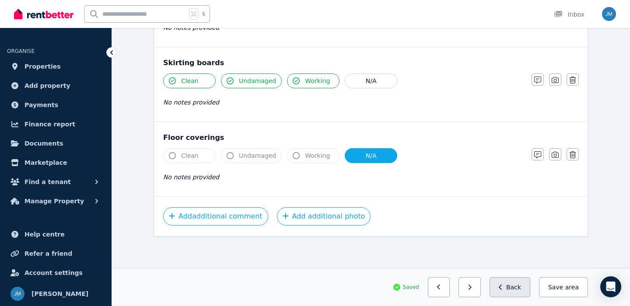
click at [525, 282] on button "Back" at bounding box center [509, 287] width 41 height 20
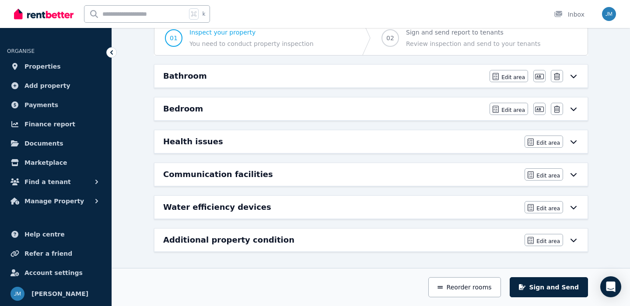
click at [569, 145] on icon at bounding box center [573, 141] width 10 height 7
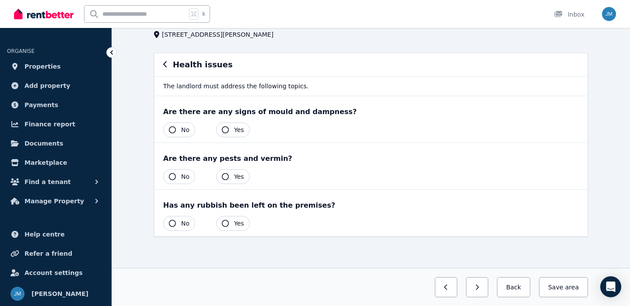
scroll to position [0, 0]
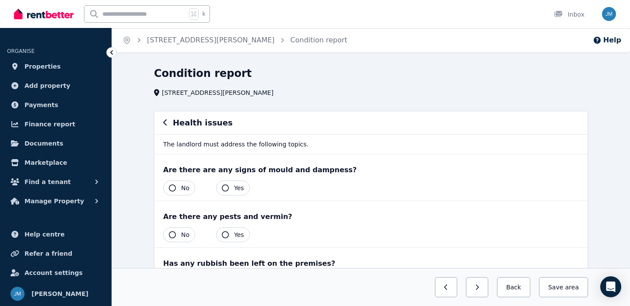
click at [189, 190] on span "No" at bounding box center [185, 188] width 8 height 9
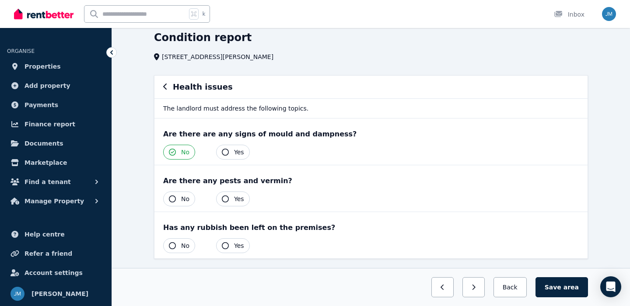
scroll to position [37, 0]
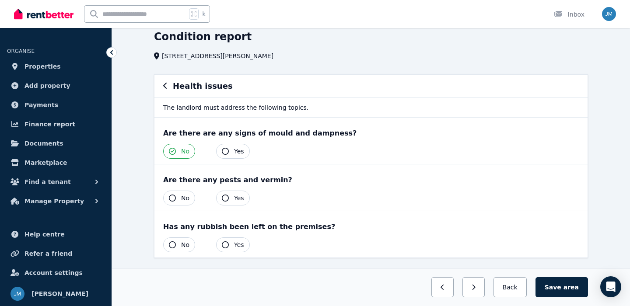
click at [182, 198] on span "No" at bounding box center [185, 198] width 8 height 9
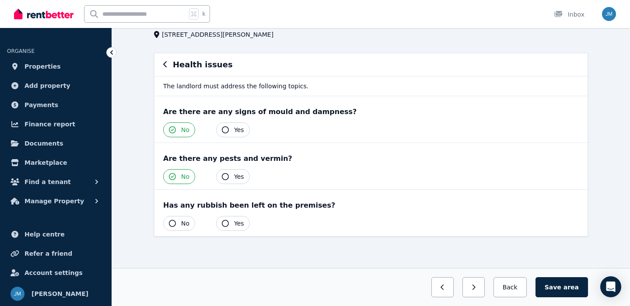
click at [182, 223] on span "No" at bounding box center [185, 223] width 8 height 9
click at [560, 289] on button "Save area" at bounding box center [561, 287] width 52 height 20
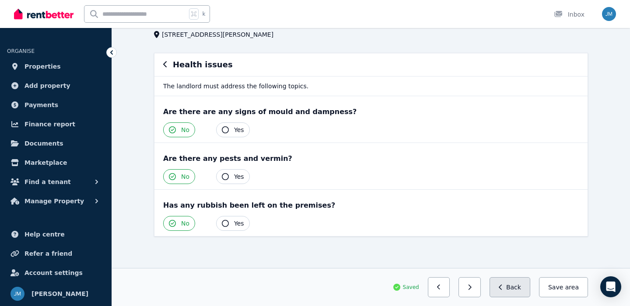
click at [513, 294] on button "Back" at bounding box center [509, 287] width 41 height 20
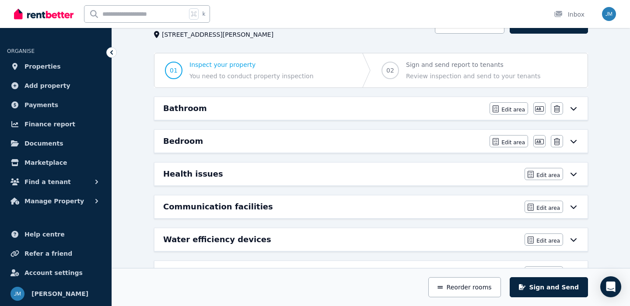
click at [573, 206] on icon at bounding box center [573, 206] width 10 height 7
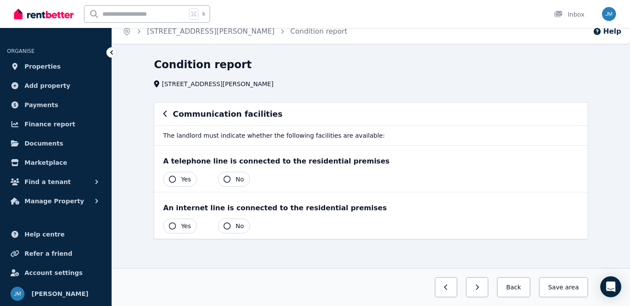
scroll to position [10, 0]
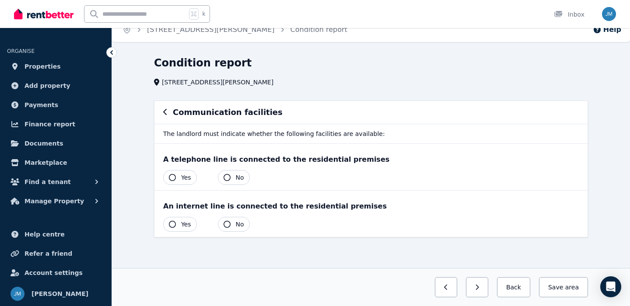
click at [248, 178] on button "No" at bounding box center [234, 177] width 32 height 15
click at [242, 226] on span "No" at bounding box center [240, 224] width 8 height 9
click at [555, 290] on button "Save area" at bounding box center [561, 287] width 52 height 20
click at [188, 226] on span "Yes" at bounding box center [186, 224] width 10 height 9
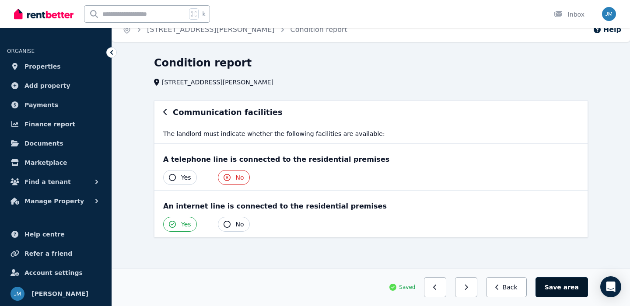
click at [567, 295] on button "Save area" at bounding box center [561, 287] width 52 height 20
click at [523, 292] on button "Back" at bounding box center [509, 287] width 41 height 20
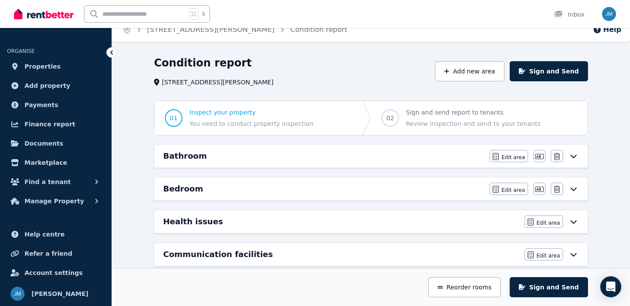
click at [504, 229] on div "Health issues Edit area Edit area" at bounding box center [370, 221] width 433 height 23
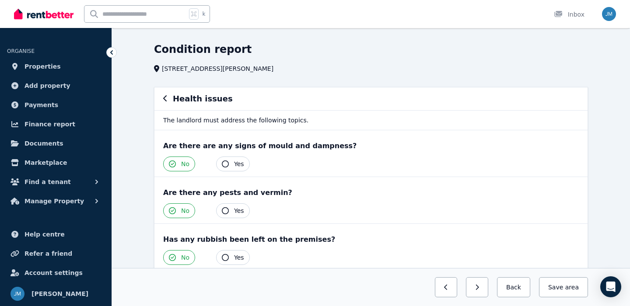
scroll to position [58, 0]
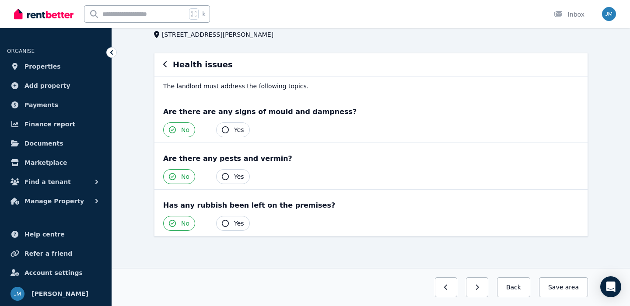
click at [182, 63] on h6 "Health issues" at bounding box center [203, 65] width 60 height 12
click at [166, 60] on button "button" at bounding box center [165, 64] width 4 height 10
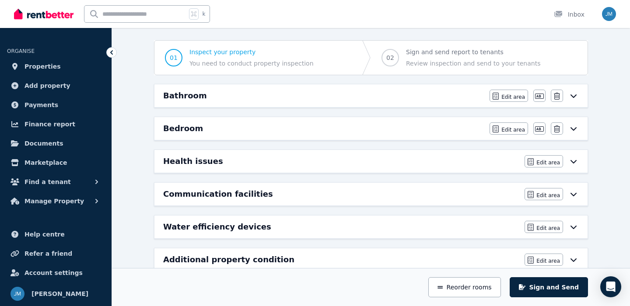
scroll to position [75, 0]
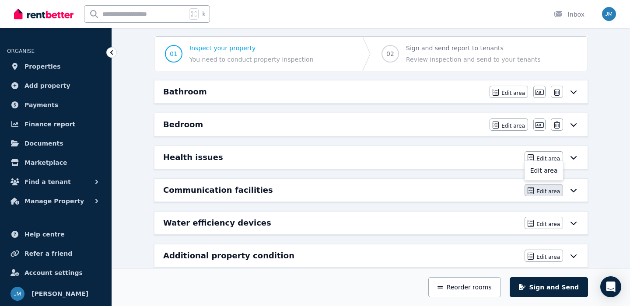
click at [553, 191] on span "Edit area" at bounding box center [548, 191] width 24 height 7
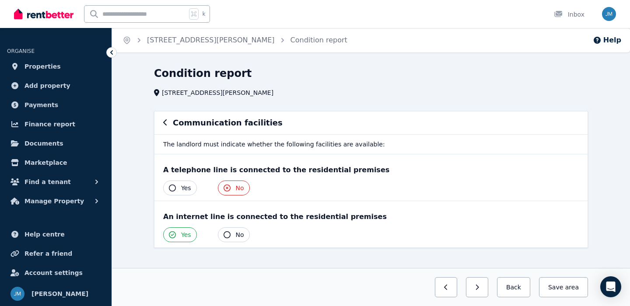
click at [165, 123] on icon "button" at bounding box center [165, 122] width 4 height 7
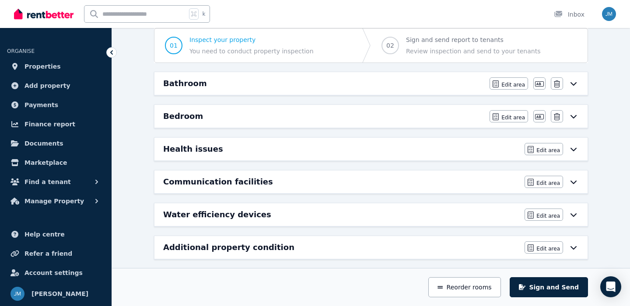
scroll to position [90, 0]
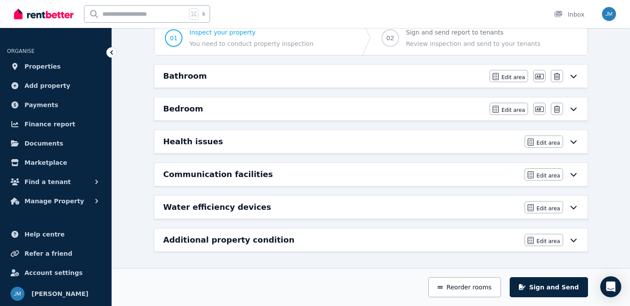
click at [316, 210] on div "Water efficiency devices" at bounding box center [341, 207] width 356 height 12
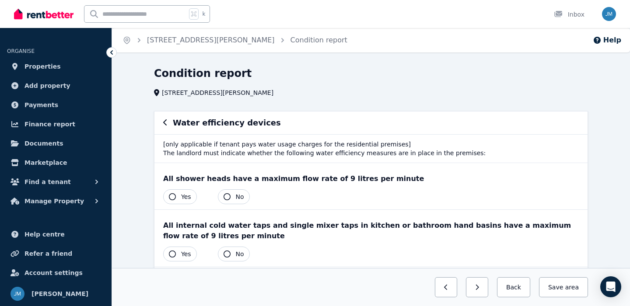
scroll to position [0, 0]
click at [191, 195] on span "Yes" at bounding box center [186, 196] width 10 height 9
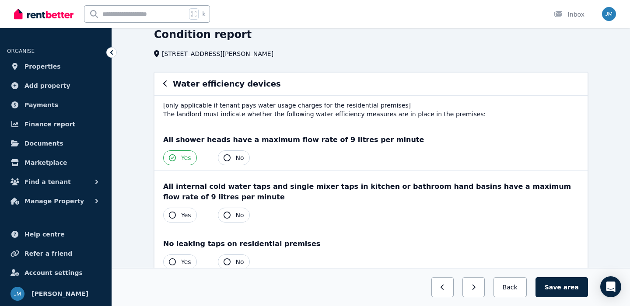
scroll to position [40, 0]
click at [186, 218] on span "Yes" at bounding box center [186, 214] width 10 height 9
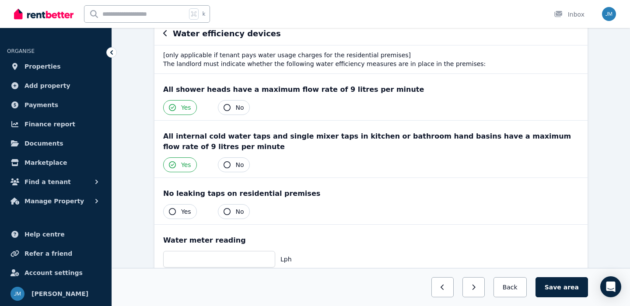
scroll to position [91, 0]
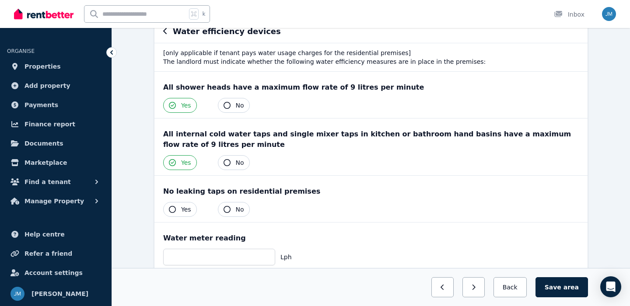
click at [185, 211] on span "Yes" at bounding box center [186, 209] width 10 height 9
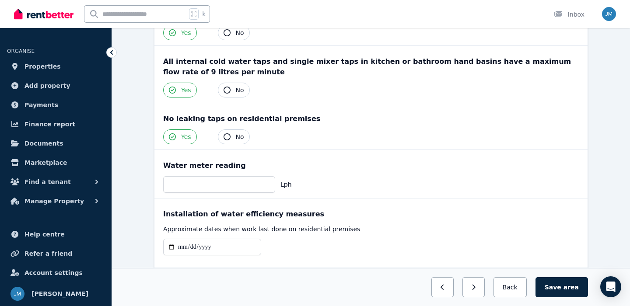
scroll to position [195, 0]
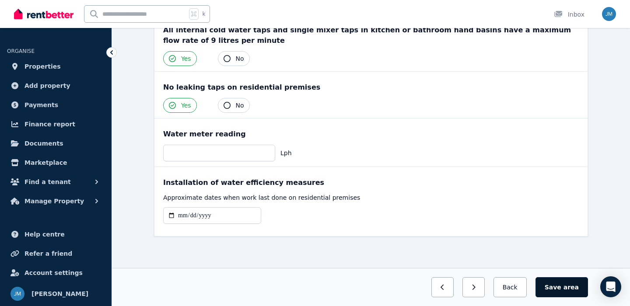
click at [565, 289] on button "Save area" at bounding box center [561, 287] width 52 height 20
click at [496, 282] on button "Back" at bounding box center [509, 287] width 41 height 20
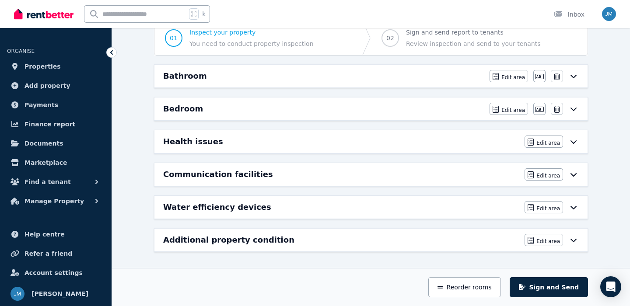
scroll to position [90, 0]
click at [370, 240] on div "Additional property condition" at bounding box center [341, 240] width 356 height 12
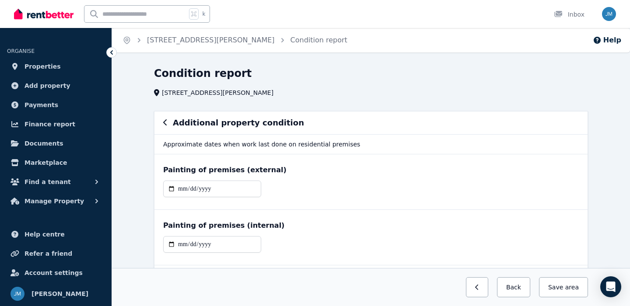
click at [164, 123] on icon "button" at bounding box center [165, 122] width 4 height 7
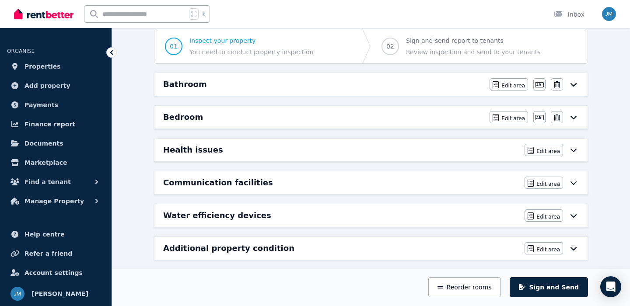
scroll to position [90, 0]
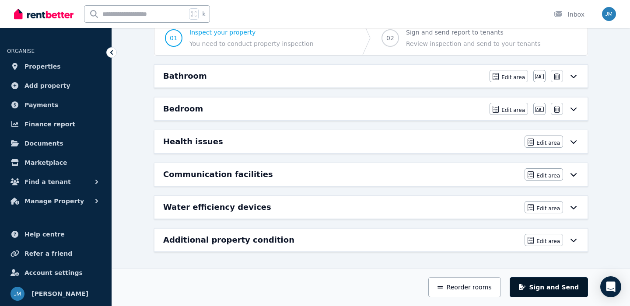
click at [554, 288] on button "Sign and Send" at bounding box center [548, 287] width 78 height 20
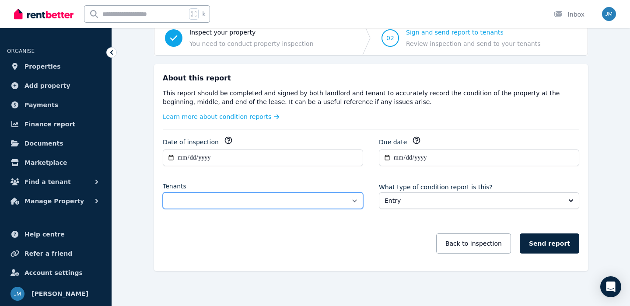
click at [359, 202] on select "**********" at bounding box center [263, 200] width 200 height 17
click at [359, 203] on select "**********" at bounding box center [263, 200] width 200 height 17
select select "**********"
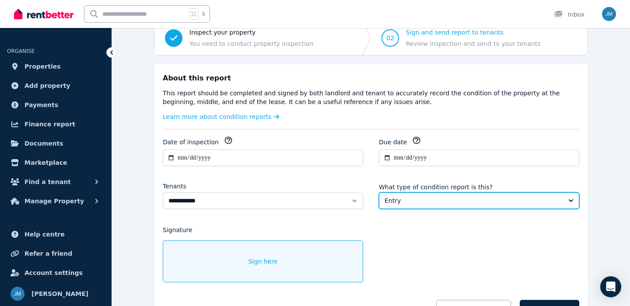
click at [407, 201] on span "Entry" at bounding box center [472, 200] width 177 height 9
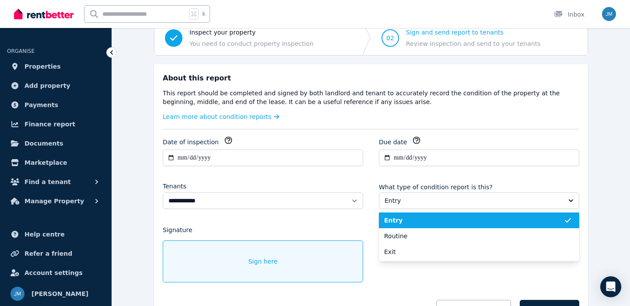
click at [407, 217] on span "Entry" at bounding box center [473, 220] width 179 height 9
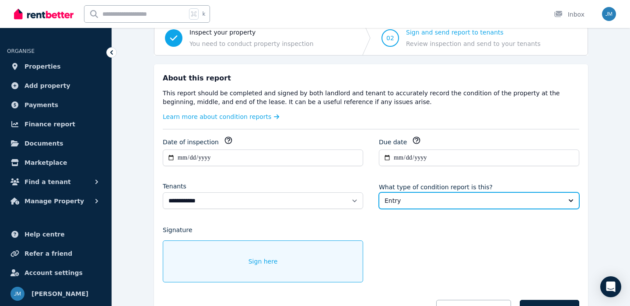
scroll to position [162, 0]
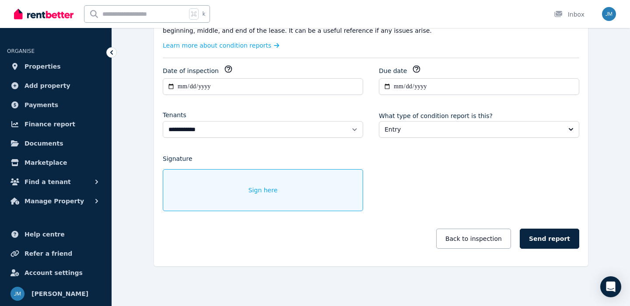
click at [266, 187] on span "Sign here" at bounding box center [262, 190] width 29 height 9
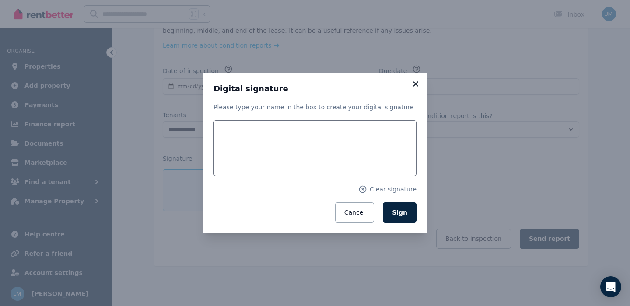
click at [417, 81] on icon at bounding box center [415, 84] width 9 height 8
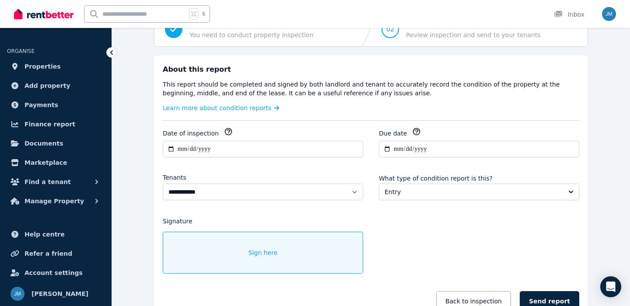
scroll to position [102, 0]
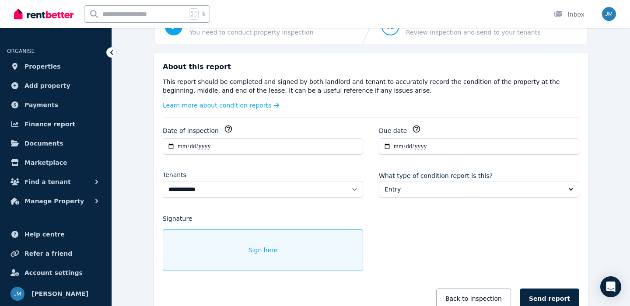
click at [290, 252] on div "Sign here" at bounding box center [263, 250] width 200 height 42
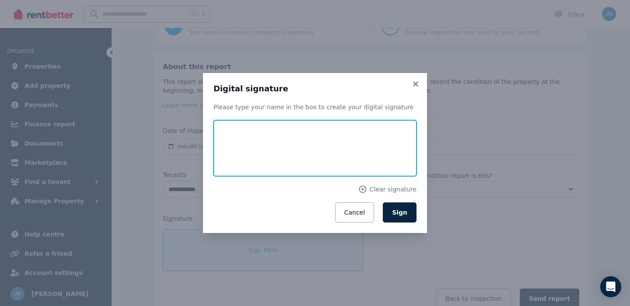
click at [260, 153] on input "text" at bounding box center [314, 148] width 203 height 56
type input "********"
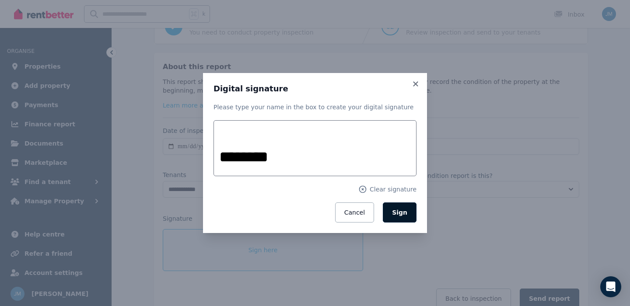
click at [400, 219] on button "Sign" at bounding box center [400, 212] width 34 height 20
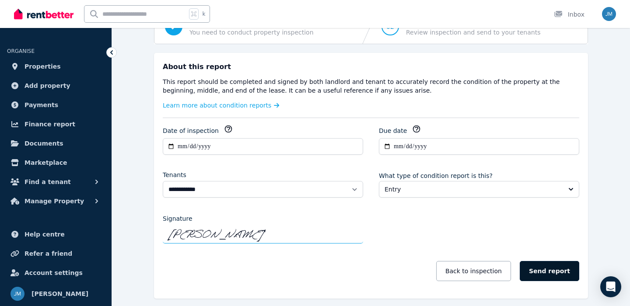
click at [540, 274] on button "Send report" at bounding box center [548, 271] width 59 height 20
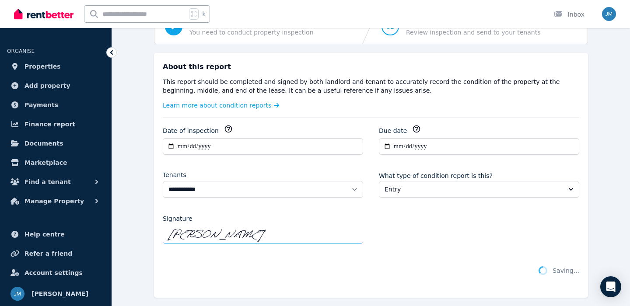
scroll to position [47, 0]
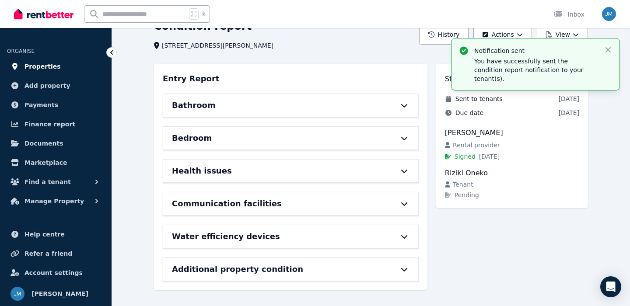
click at [51, 66] on span "Properties" at bounding box center [42, 66] width 36 height 10
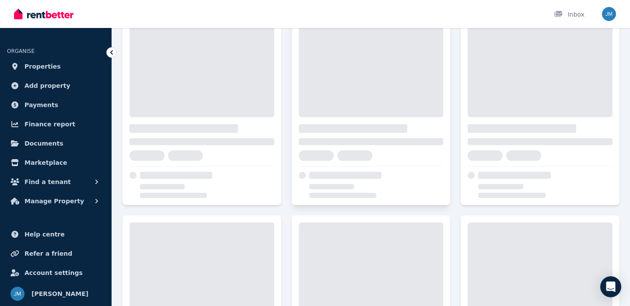
scroll to position [104, 0]
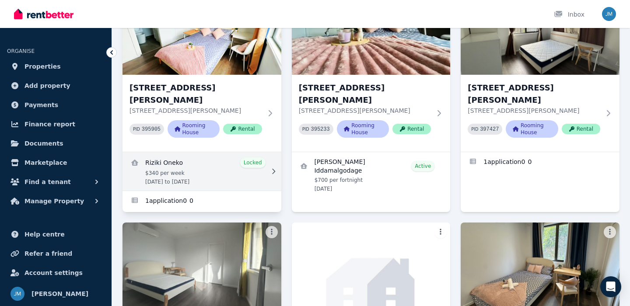
click at [235, 163] on link "View details for Riziki Oneko" at bounding box center [201, 171] width 159 height 38
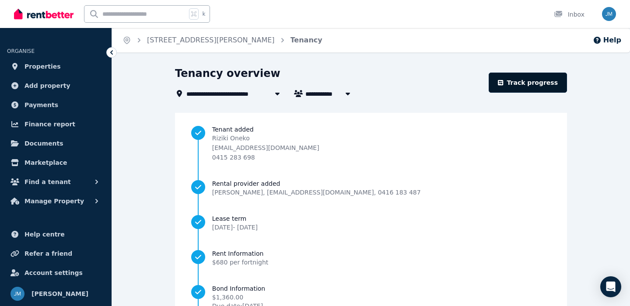
click at [534, 87] on link "Track progress" at bounding box center [527, 83] width 78 height 20
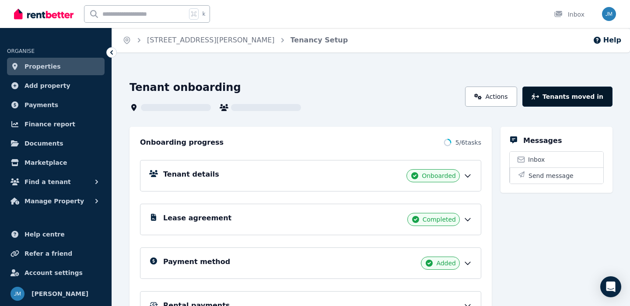
click at [555, 97] on button "Tenants moved in" at bounding box center [567, 97] width 90 height 20
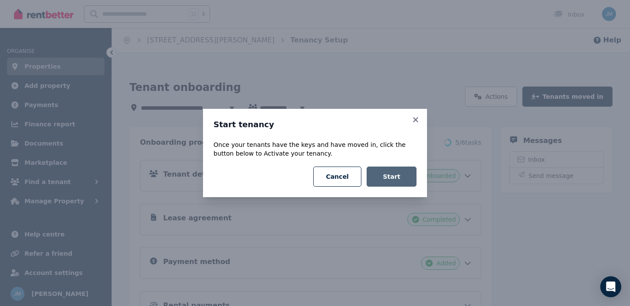
click at [394, 177] on button "Start" at bounding box center [391, 177] width 50 height 20
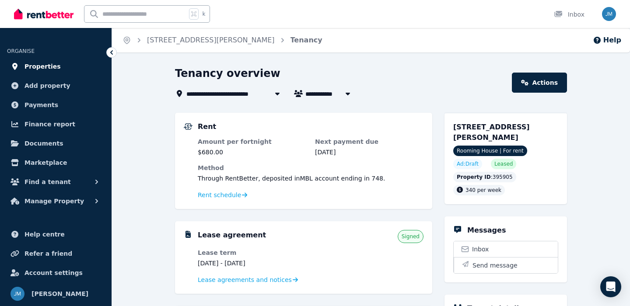
click at [40, 68] on span "Properties" at bounding box center [42, 66] width 36 height 10
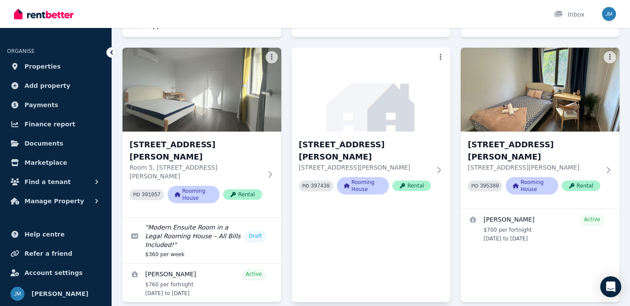
scroll to position [282, 0]
